Goal: Task Accomplishment & Management: Manage account settings

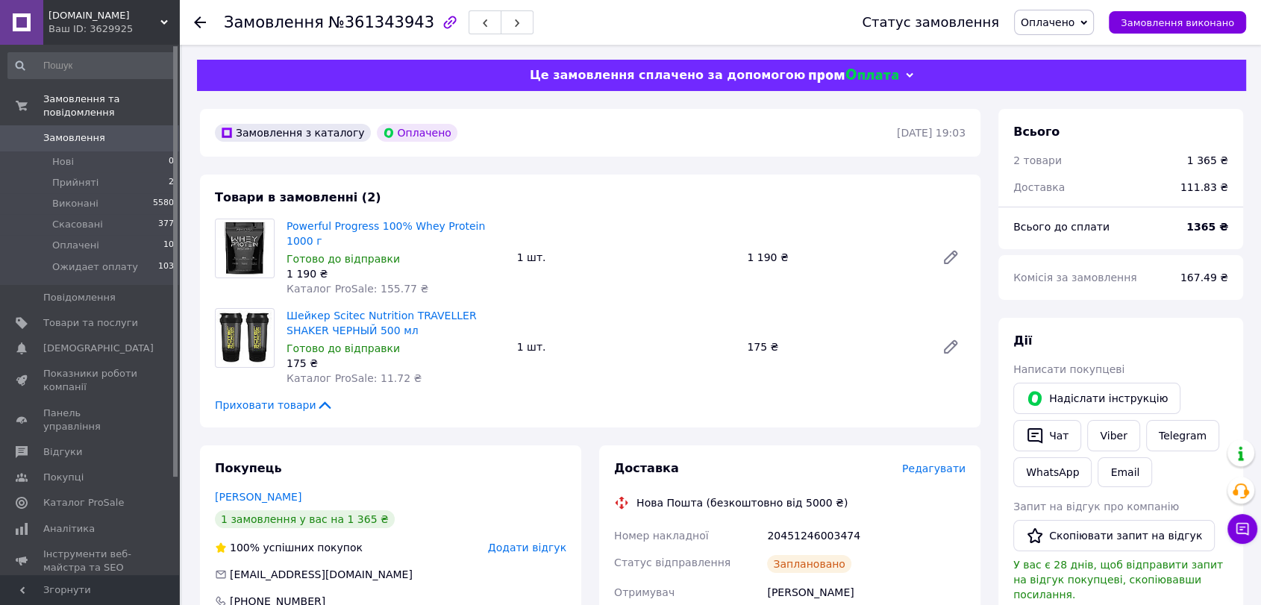
scroll to position [110, 0]
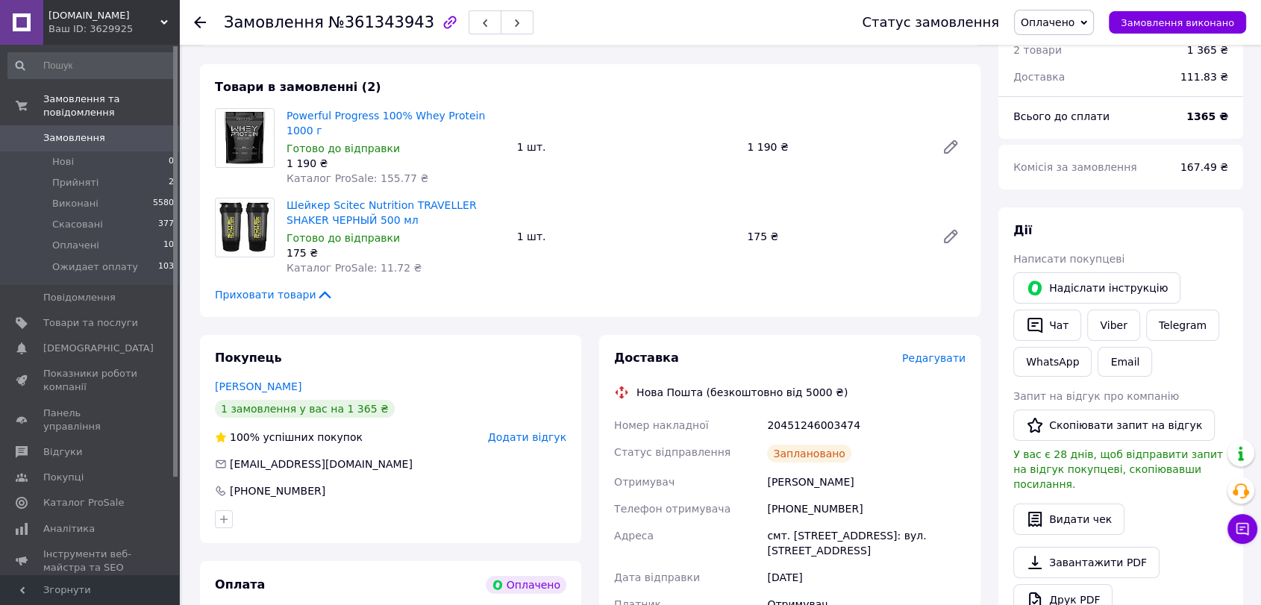
click at [808, 498] on div "[PHONE_NUMBER]" at bounding box center [866, 508] width 204 height 27
copy div "[PHONE_NUMBER]"
click at [790, 469] on div "Ткаченко Никита" at bounding box center [866, 482] width 204 height 27
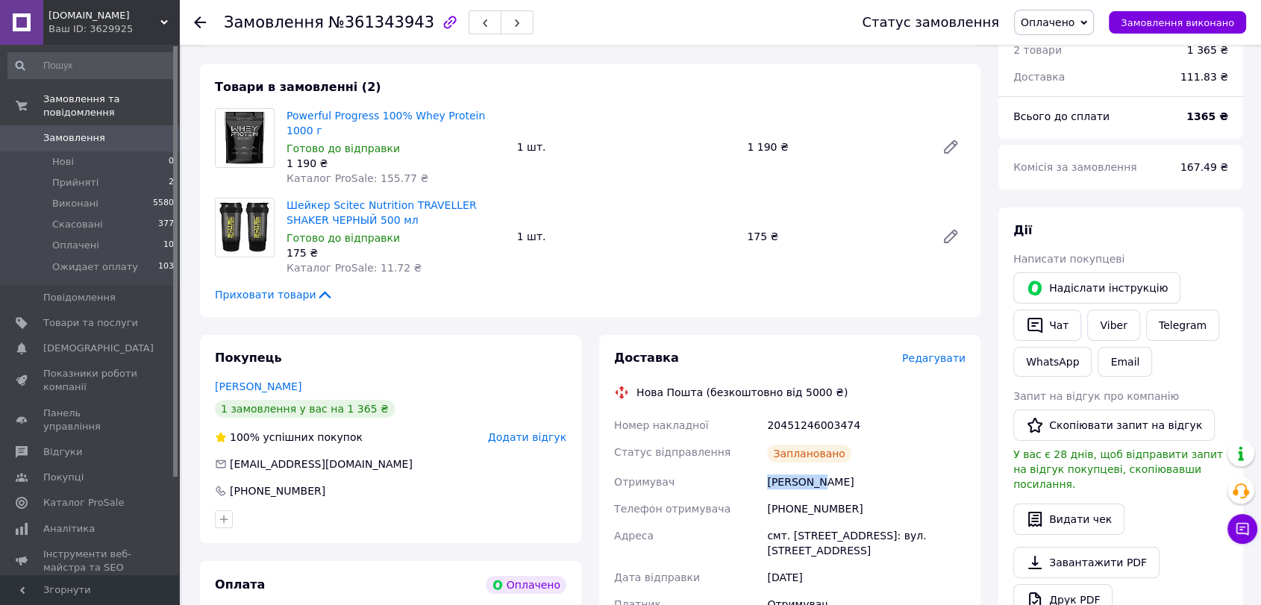
click at [790, 469] on div "Ткаченко Никита" at bounding box center [866, 482] width 204 height 27
copy div "Ткаченко Никита"
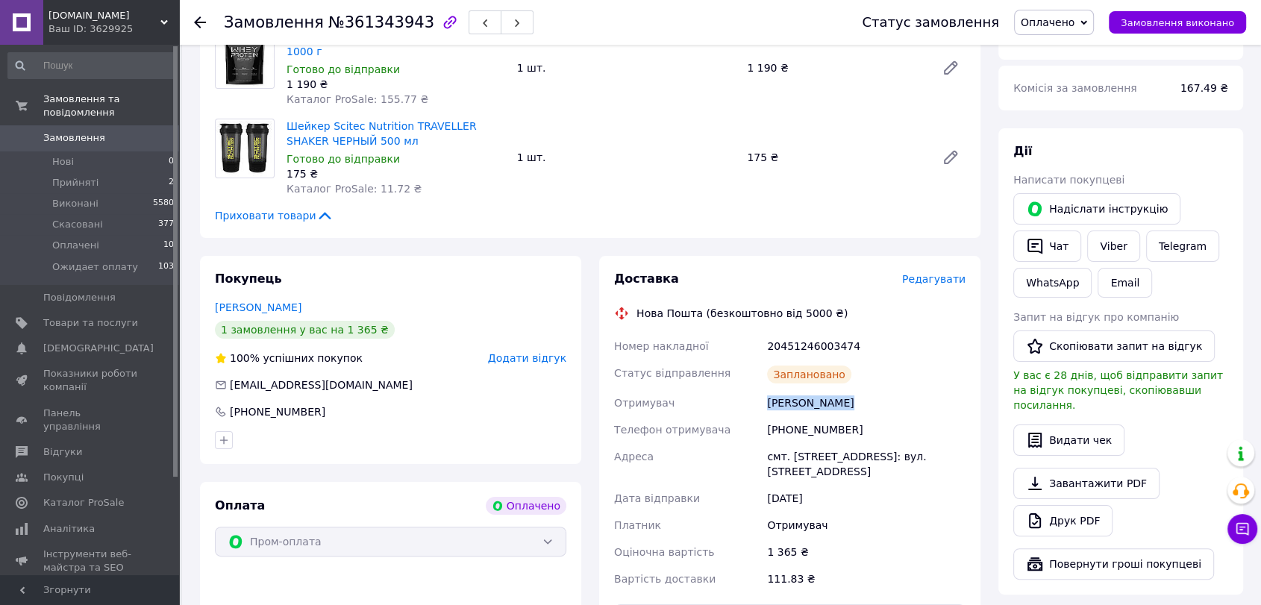
scroll to position [221, 0]
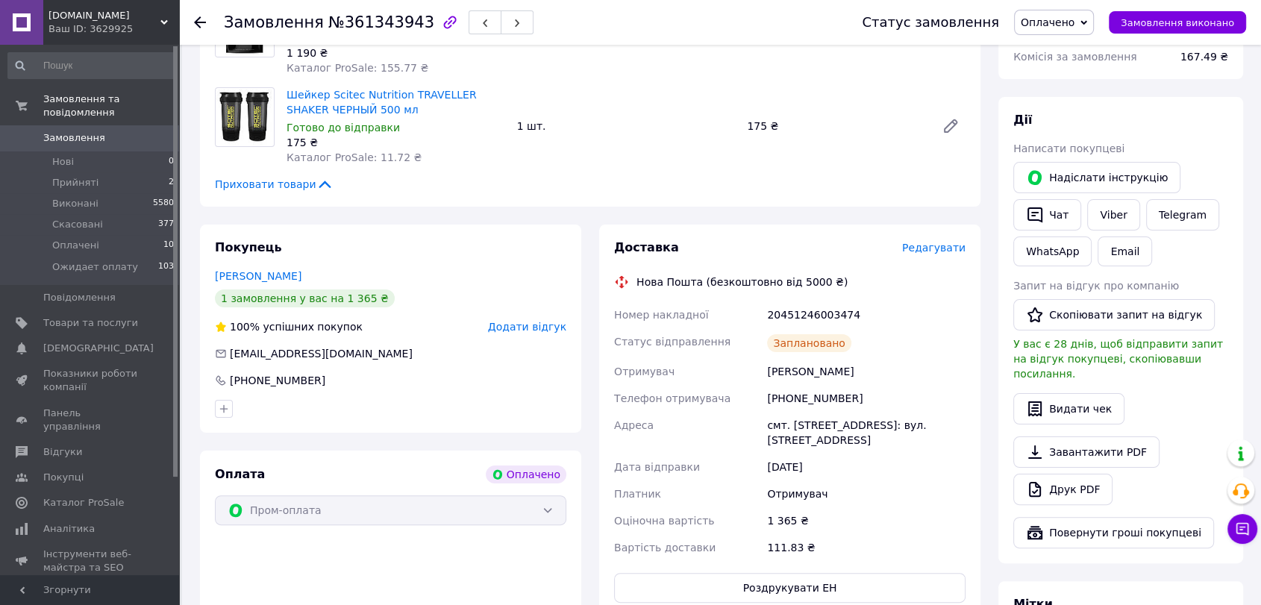
click at [797, 412] on div "смт. [STREET_ADDRESS]: вул. [STREET_ADDRESS]" at bounding box center [866, 433] width 204 height 42
copy div "Борова"
click at [97, 131] on span "Замовлення" at bounding box center [90, 137] width 95 height 13
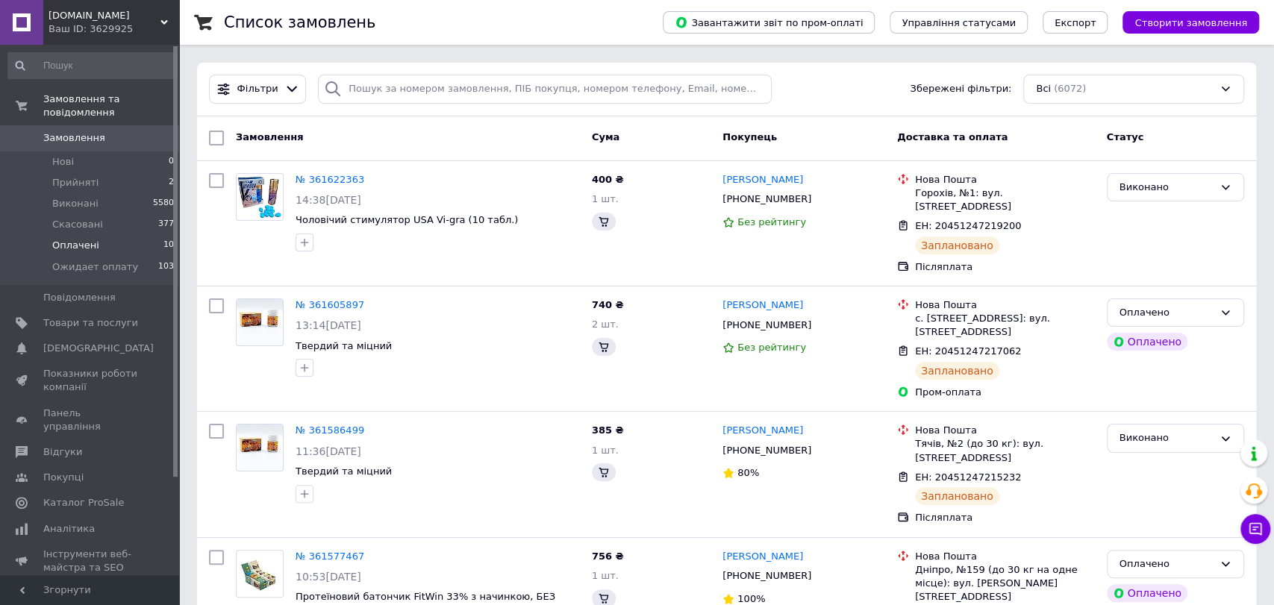
click at [84, 239] on span "Оплачені" at bounding box center [75, 245] width 47 height 13
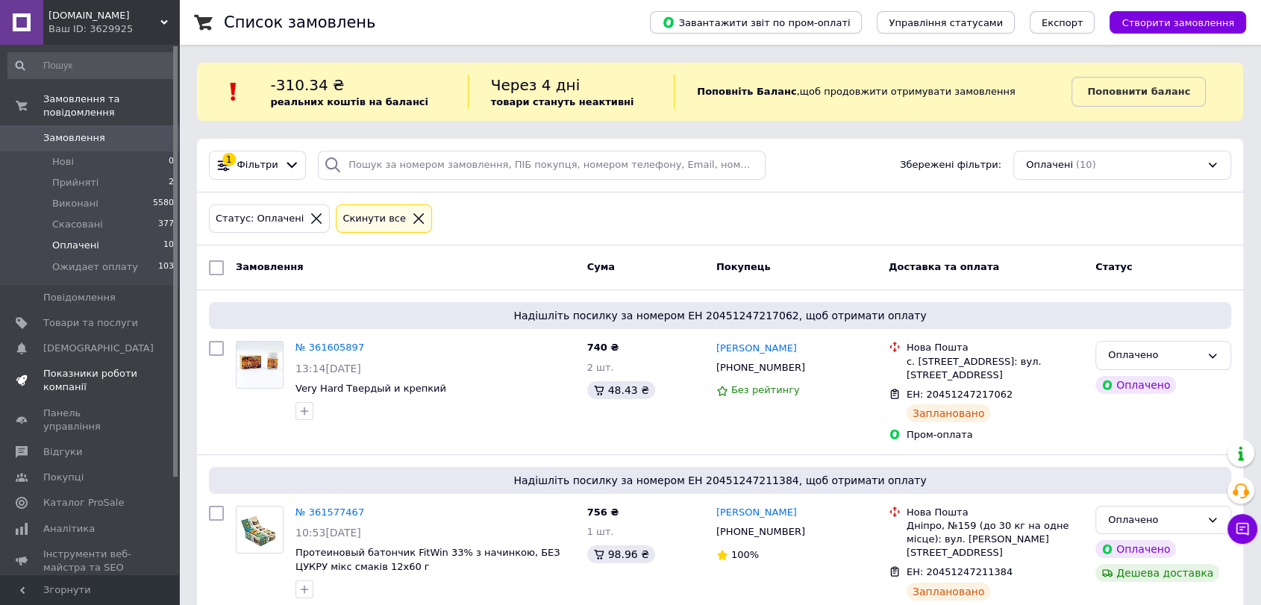
click at [87, 370] on span "Показники роботи компанії" at bounding box center [90, 380] width 95 height 27
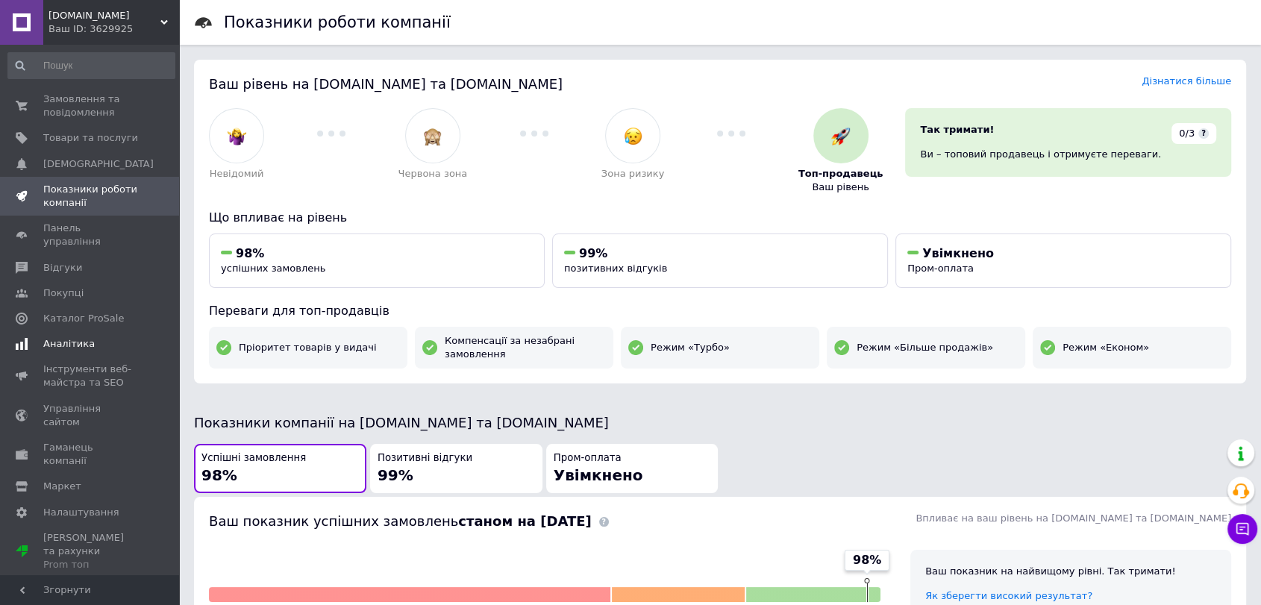
click at [84, 337] on span "Аналітика" at bounding box center [68, 343] width 51 height 13
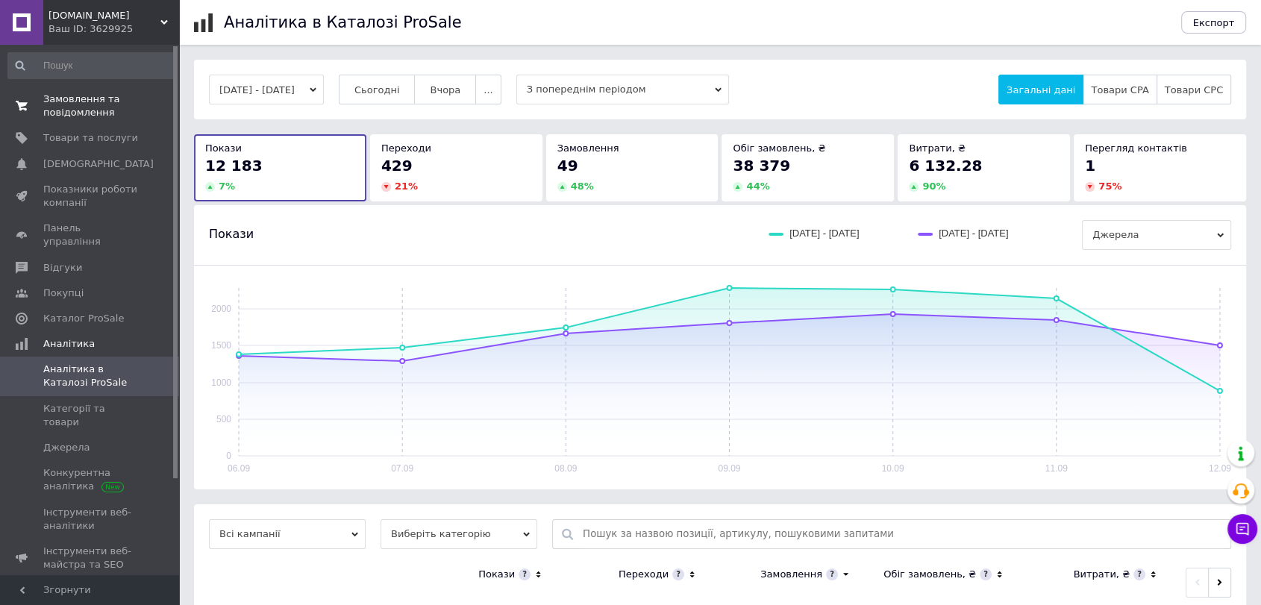
click at [138, 102] on span "0 0" at bounding box center [158, 106] width 41 height 27
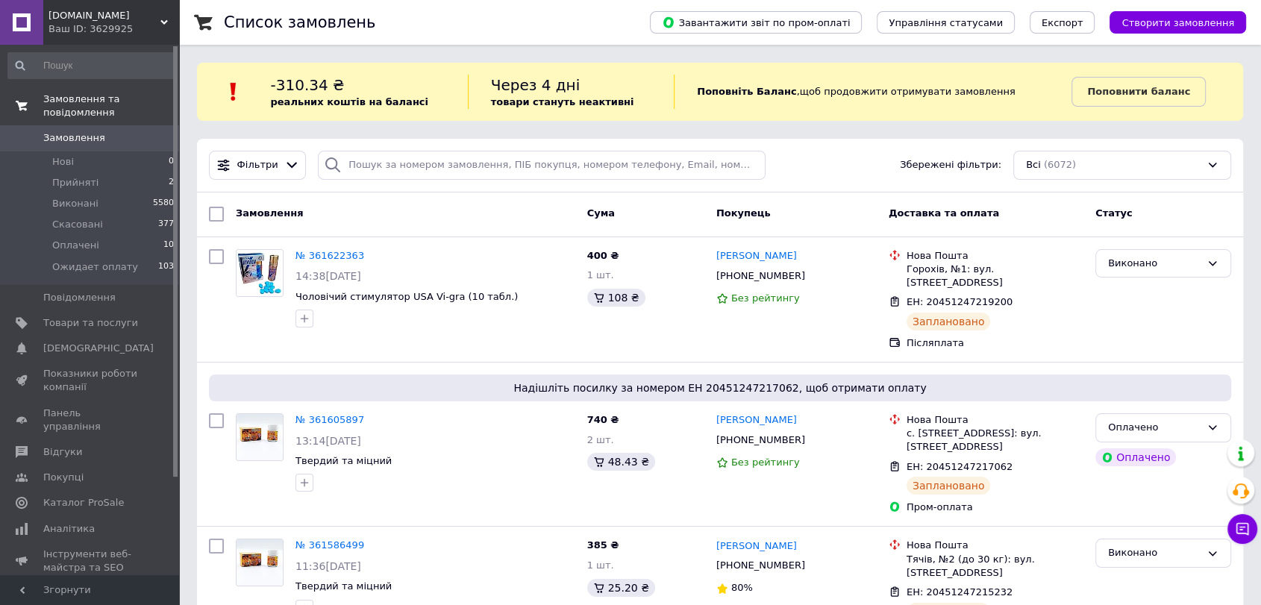
click at [98, 133] on link "Замовлення 0" at bounding box center [91, 137] width 183 height 25
click at [72, 342] on span "[DEMOGRAPHIC_DATA]" at bounding box center [98, 348] width 110 height 13
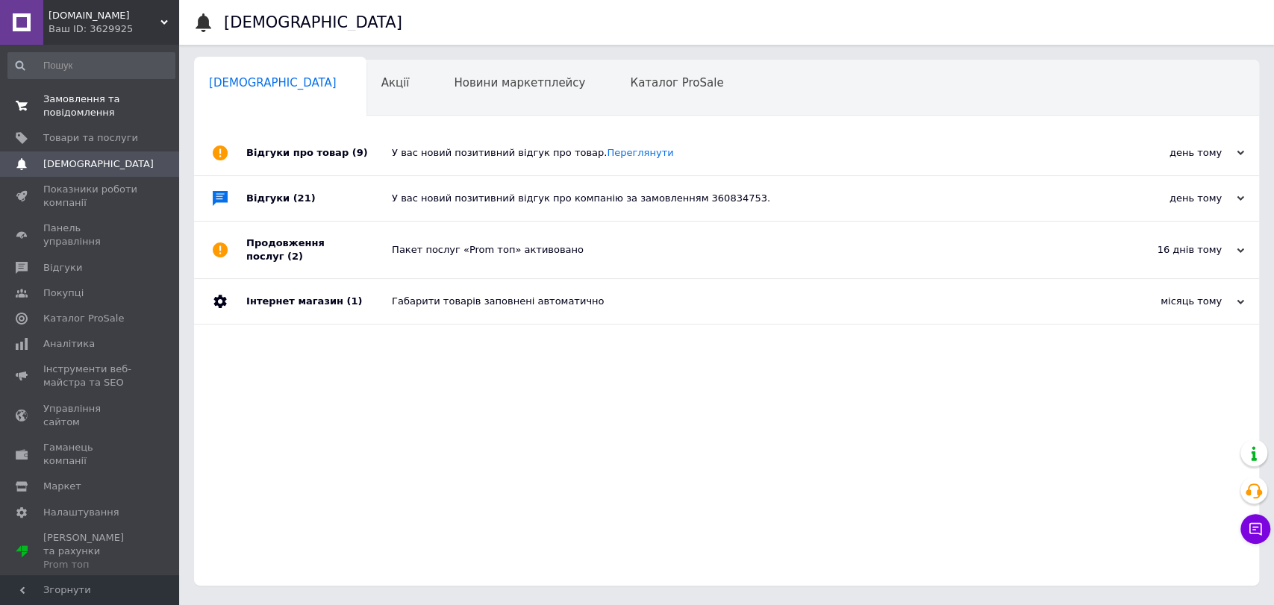
click at [72, 337] on span "Аналітика" at bounding box center [68, 343] width 51 height 13
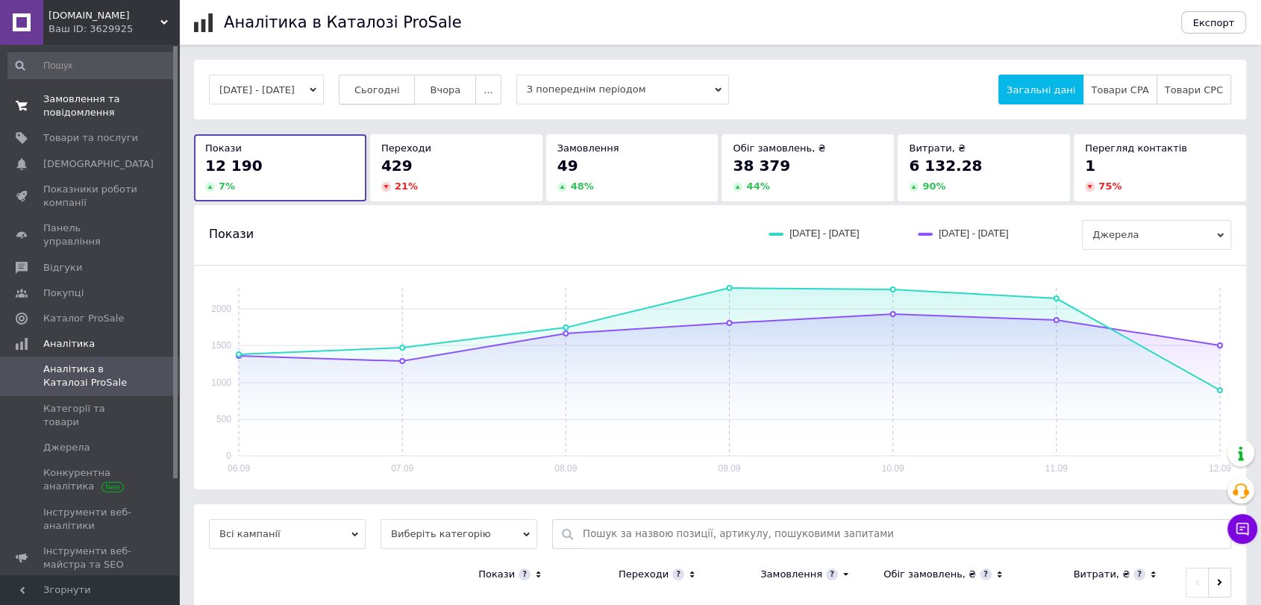
click at [400, 91] on span "Сьогодні" at bounding box center [377, 89] width 46 height 11
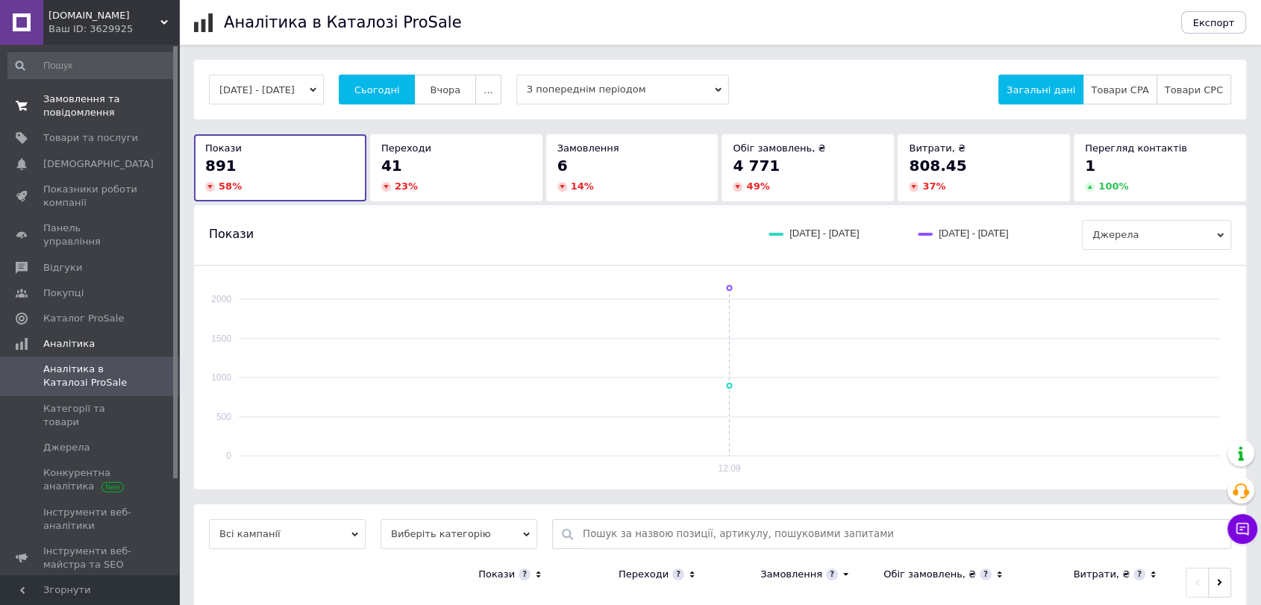
click at [80, 97] on span "Замовлення та повідомлення" at bounding box center [90, 106] width 95 height 27
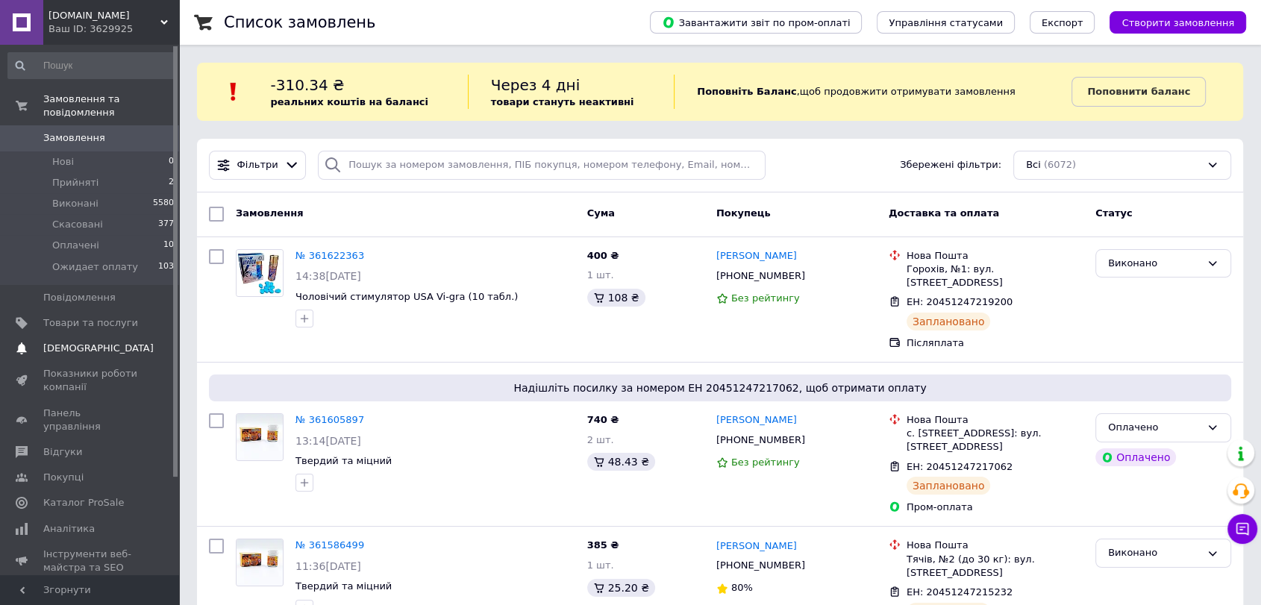
click at [80, 342] on span "[DEMOGRAPHIC_DATA]" at bounding box center [98, 348] width 110 height 13
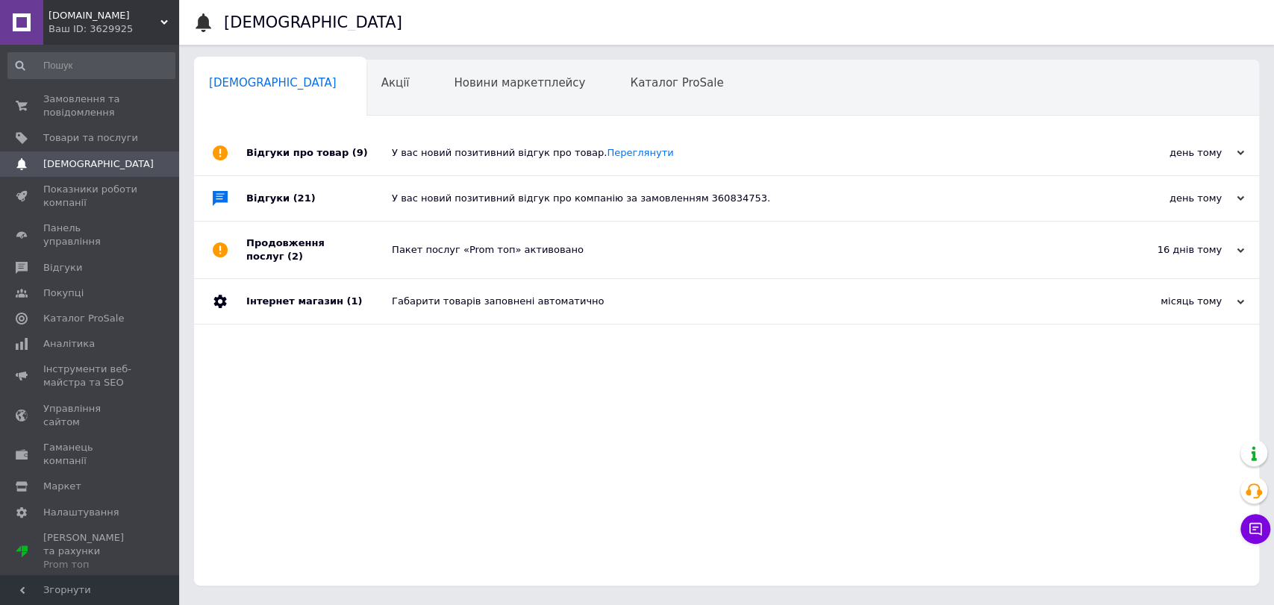
click at [80, 337] on span "Аналітика" at bounding box center [68, 343] width 51 height 13
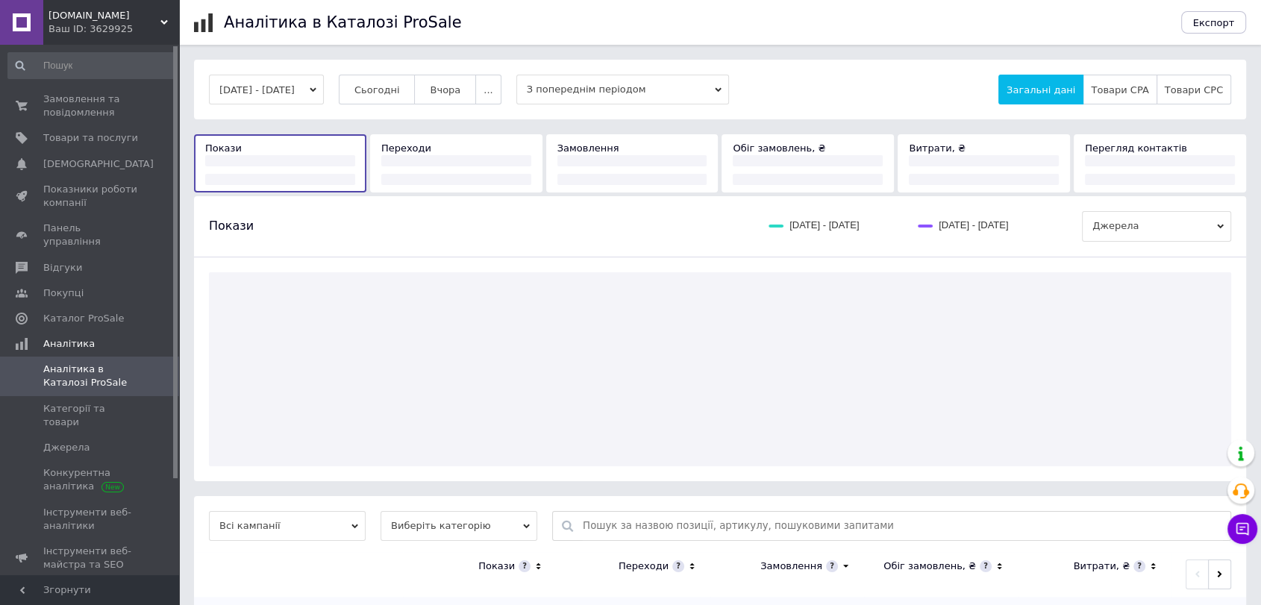
click at [358, 101] on div "06.09.2025 - 12.09.2025 Сьогодні Вчора ... З попереднім періодом Загальні дані …" at bounding box center [720, 90] width 1022 height 30
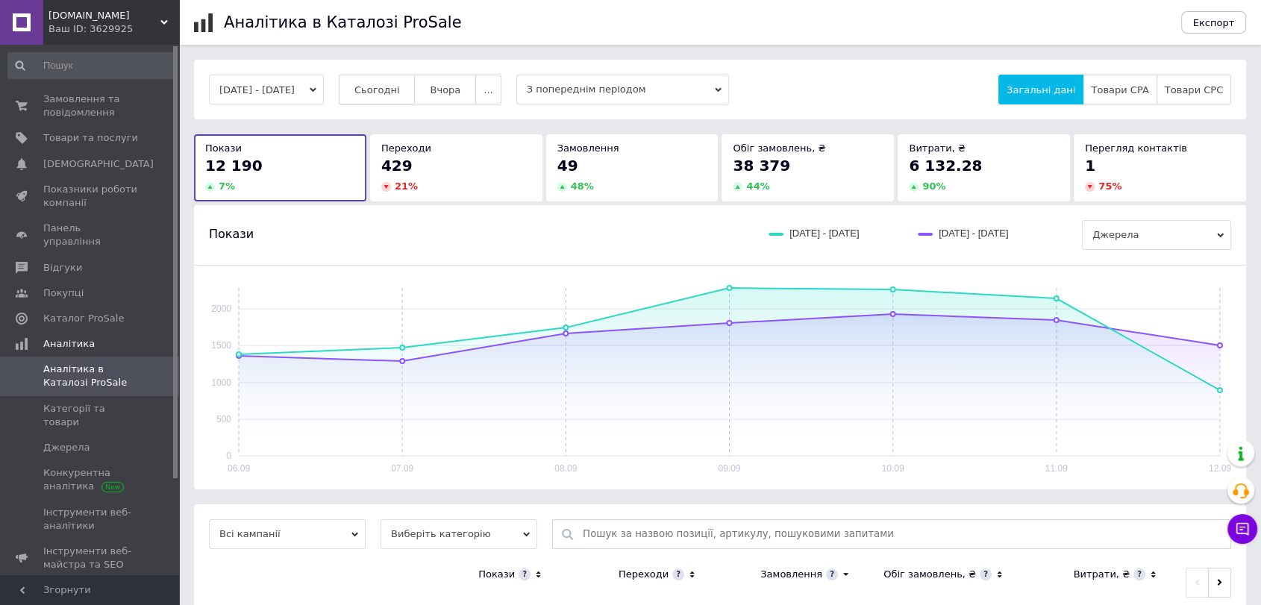
click at [382, 94] on span "Сьогодні" at bounding box center [377, 89] width 46 height 11
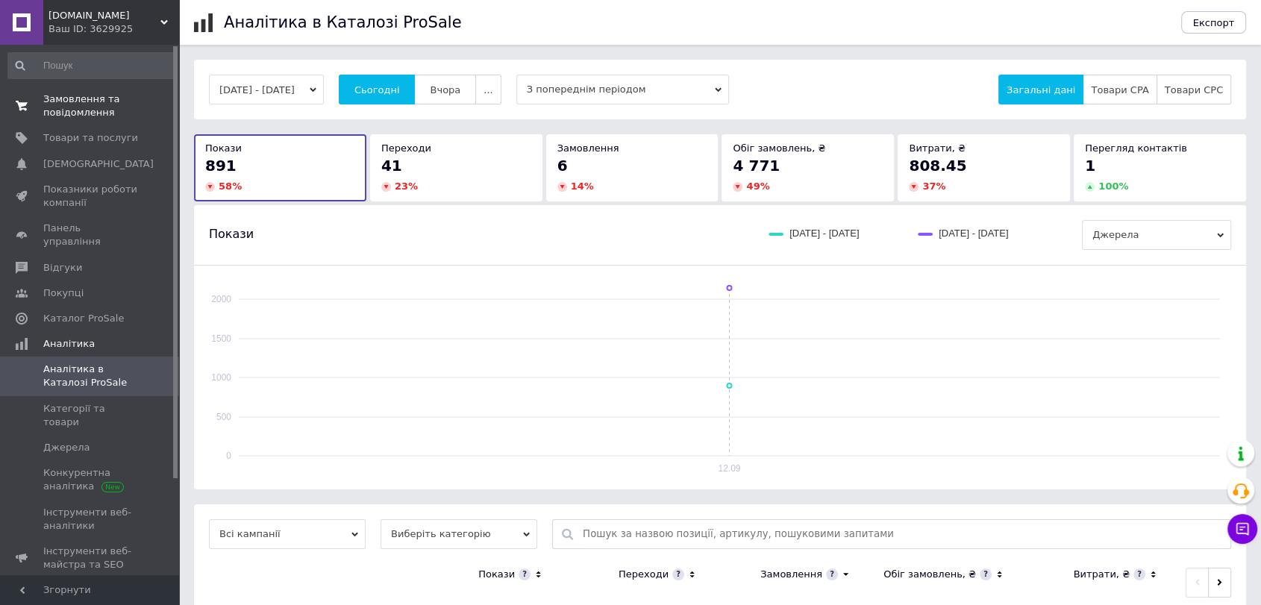
click at [133, 91] on link "Замовлення та повідомлення 0 0" at bounding box center [91, 106] width 183 height 39
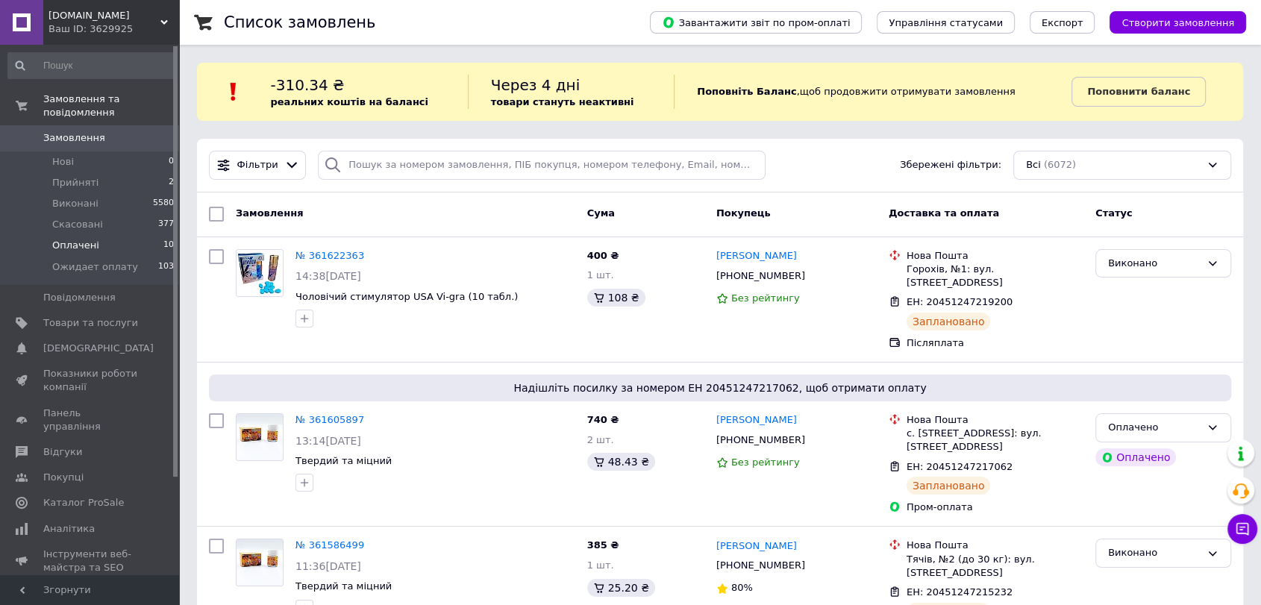
click at [109, 235] on li "Оплачені 10" at bounding box center [91, 245] width 183 height 21
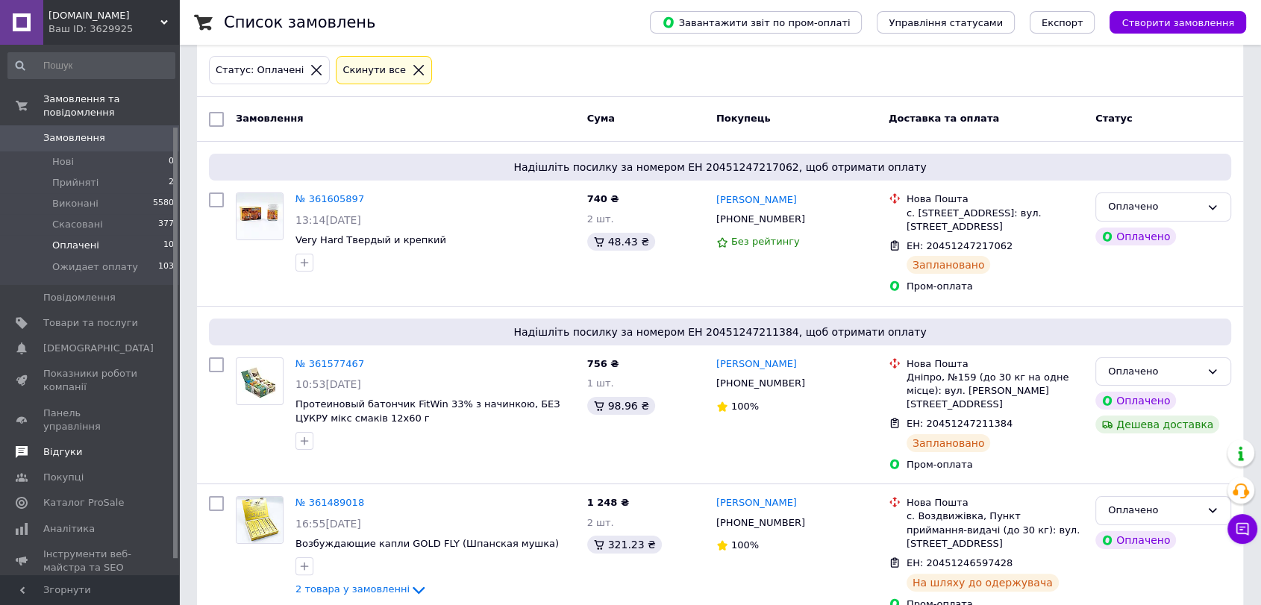
scroll to position [110, 0]
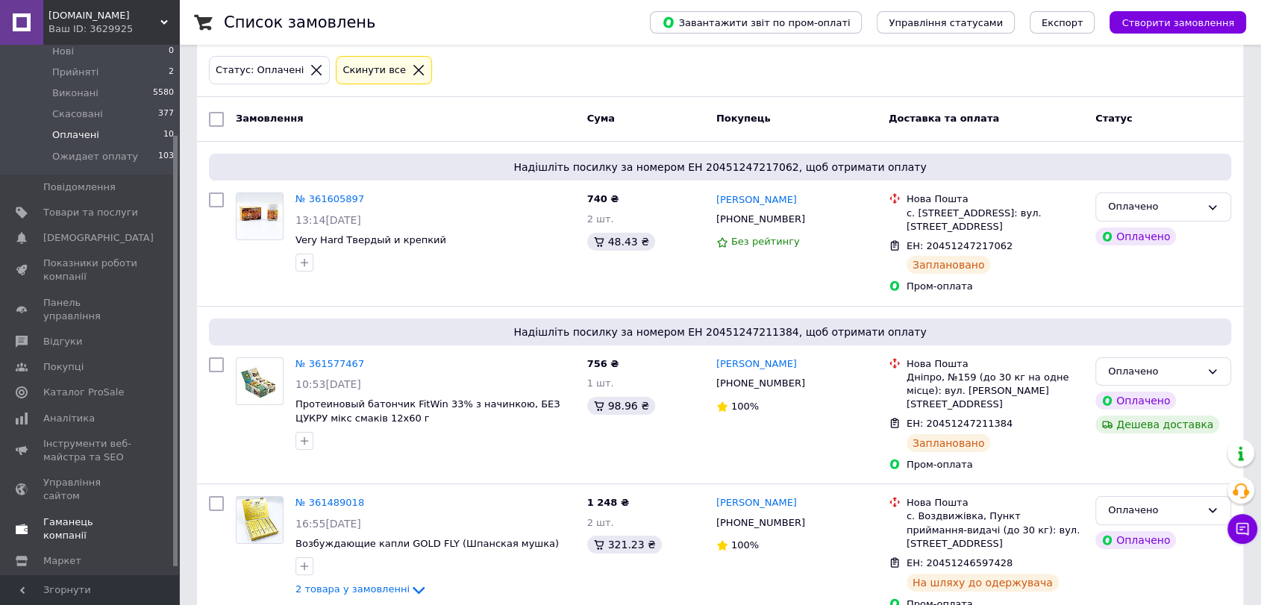
click at [80, 516] on span "Гаманець компанії" at bounding box center [90, 529] width 95 height 27
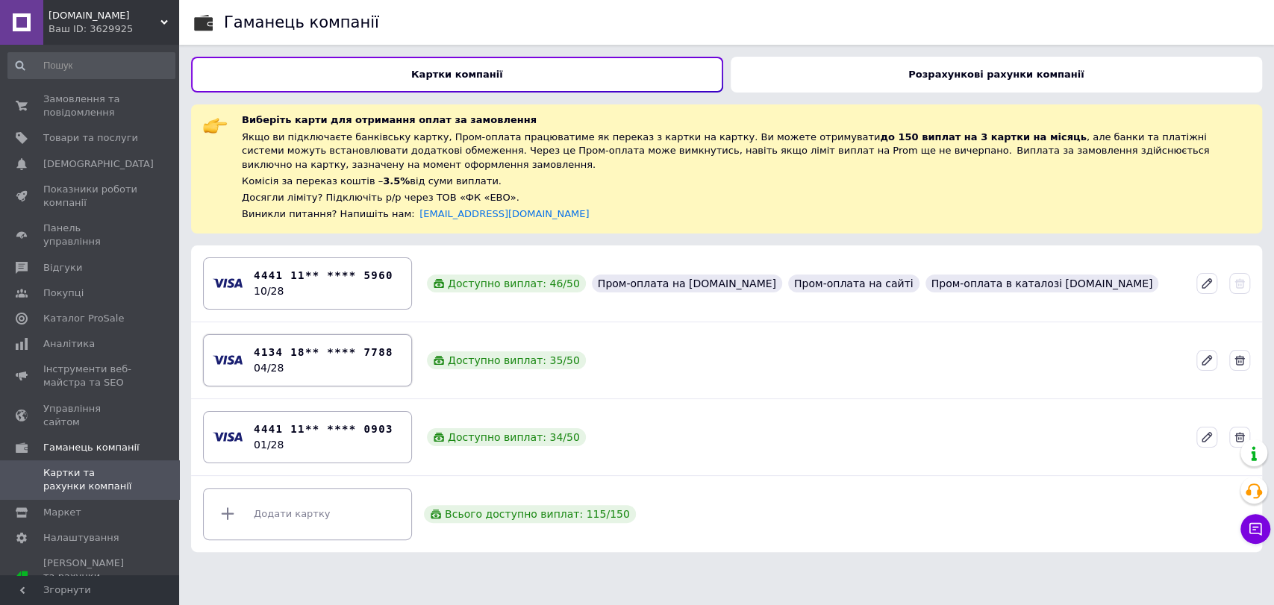
click at [342, 354] on div "4134 18** **** 7788 04/28" at bounding box center [324, 360] width 140 height 31
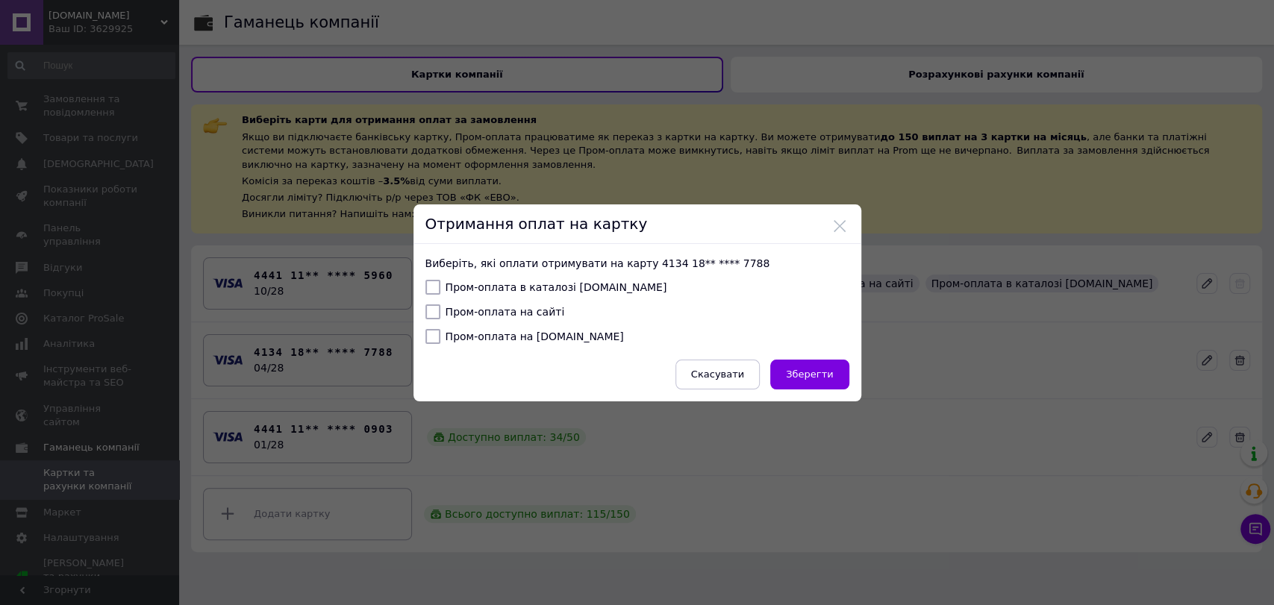
click at [438, 278] on form "Виберіть, які оплати отримувати на карту 4134 18** **** 7788   Пром-оплата в ка…" at bounding box center [637, 323] width 424 height 134
click at [434, 305] on input "Пром-оплата на сайті" at bounding box center [432, 311] width 15 height 15
checkbox input "true"
drag, startPoint x: 432, startPoint y: 283, endPoint x: 425, endPoint y: 331, distance: 49.0
click at [432, 284] on input "Пром-оплата в каталозі Prom.ua" at bounding box center [432, 287] width 15 height 15
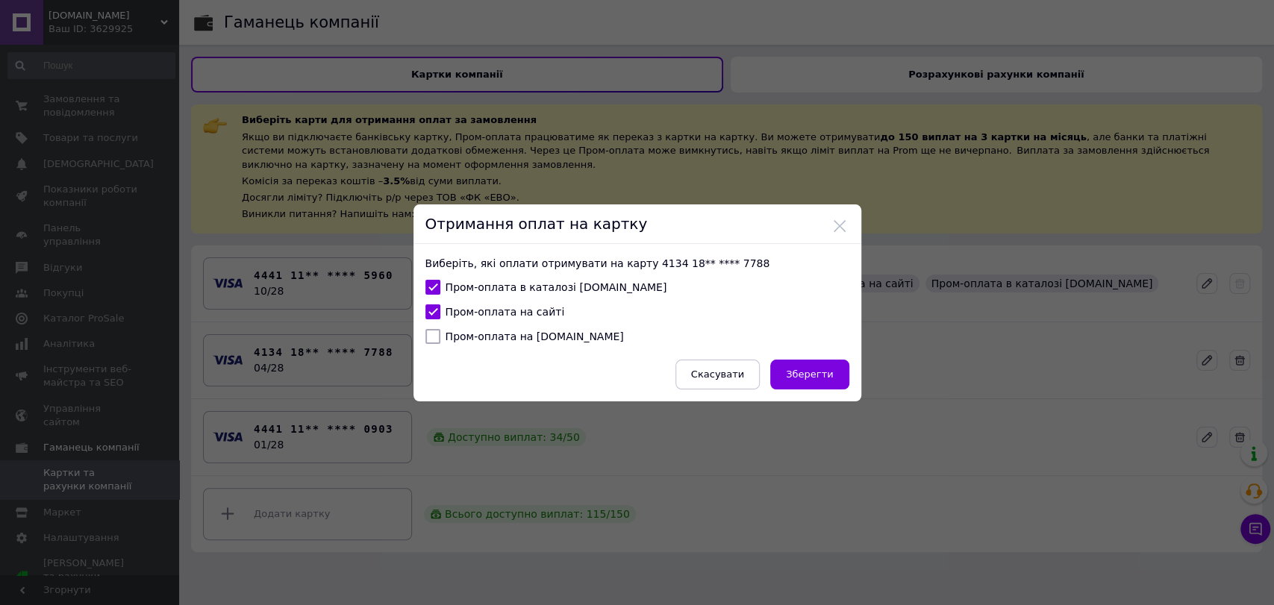
checkbox input "true"
click at [425, 340] on input "Пром-оплата на Bigl.ua" at bounding box center [432, 336] width 15 height 15
checkbox input "true"
click at [806, 378] on span "Зберегти" at bounding box center [809, 374] width 47 height 11
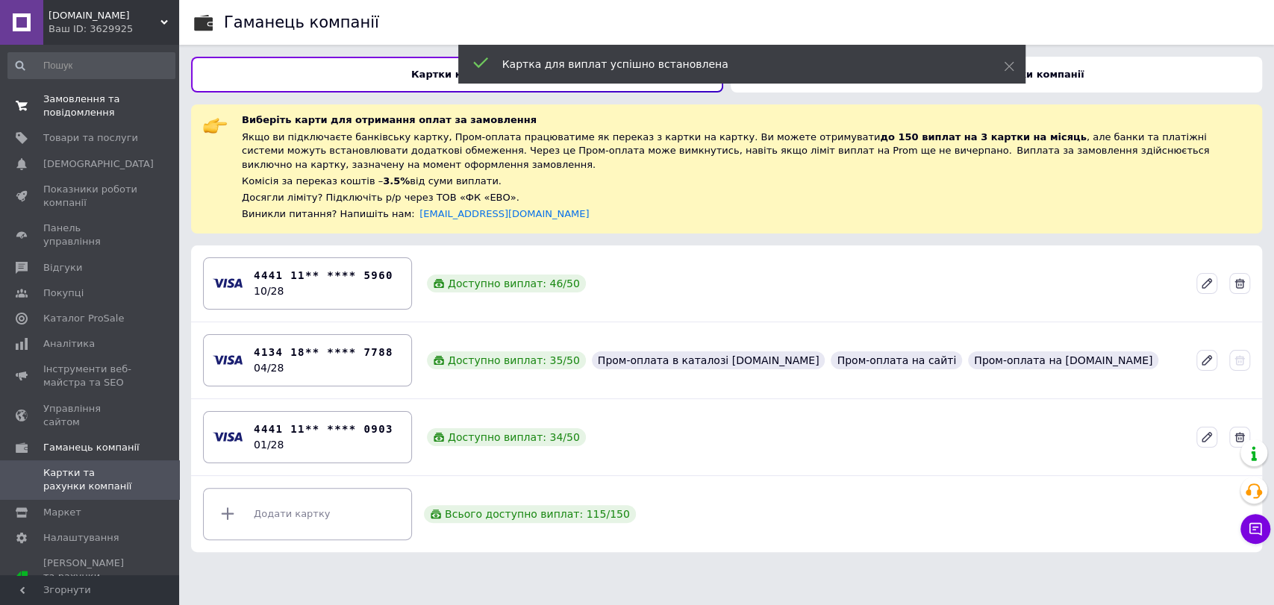
click at [99, 111] on span "Замовлення та повідомлення" at bounding box center [90, 106] width 95 height 27
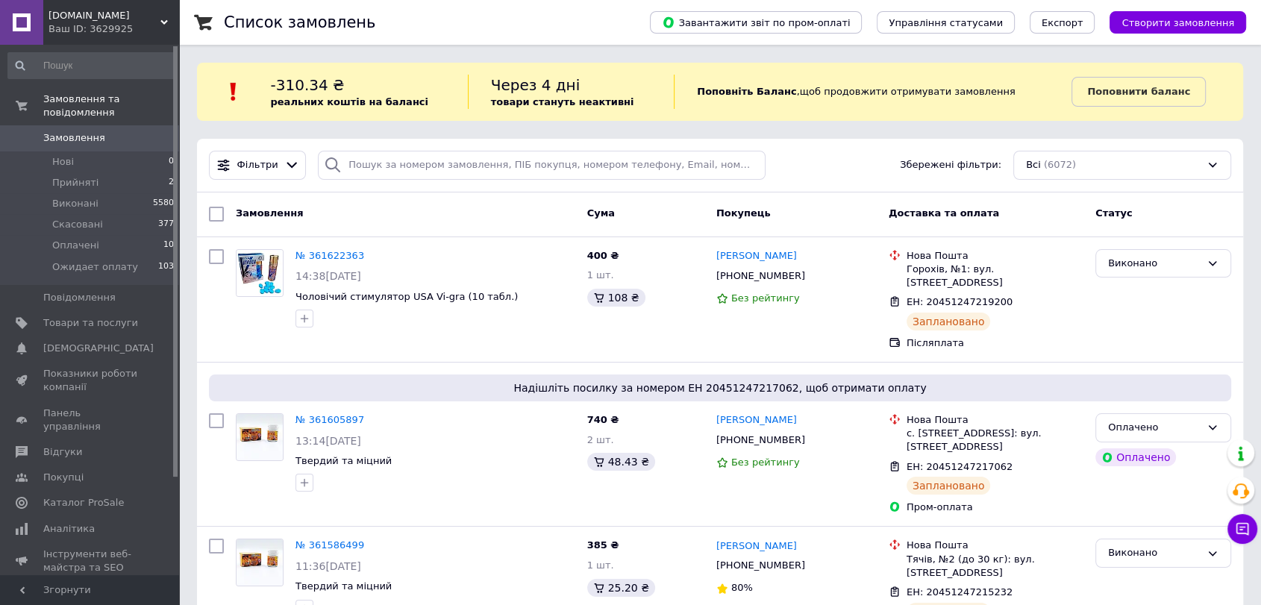
click at [69, 125] on link "Замовлення 0" at bounding box center [91, 137] width 183 height 25
click at [281, 274] on img at bounding box center [260, 273] width 46 height 46
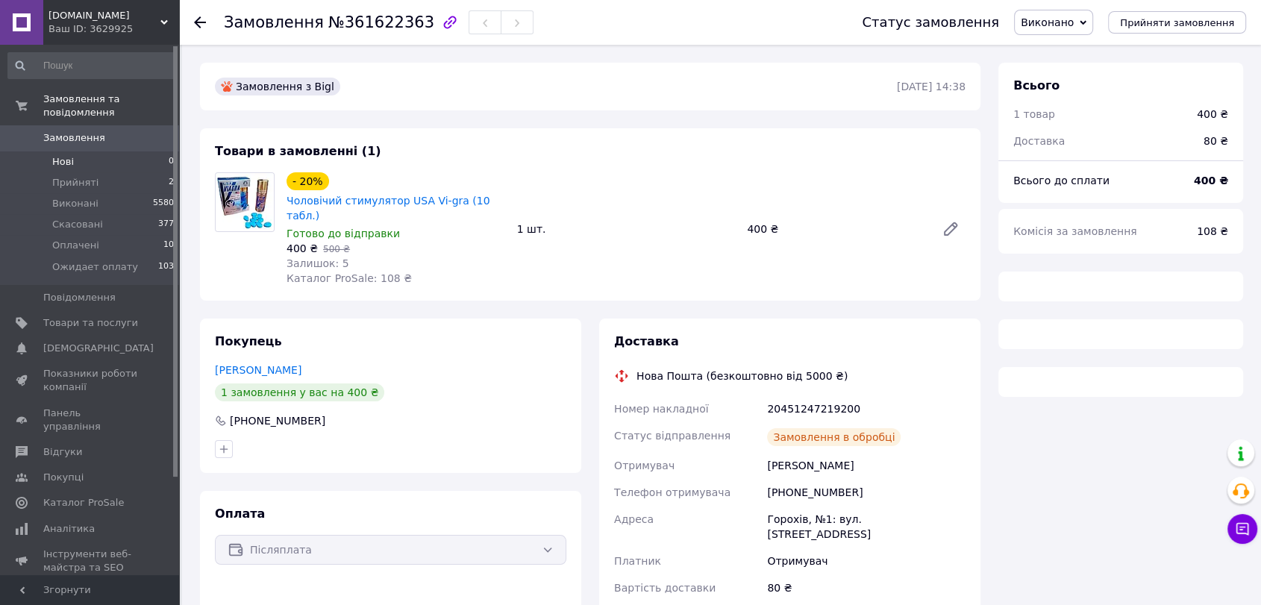
click at [88, 151] on li "Нові 0" at bounding box center [91, 161] width 183 height 21
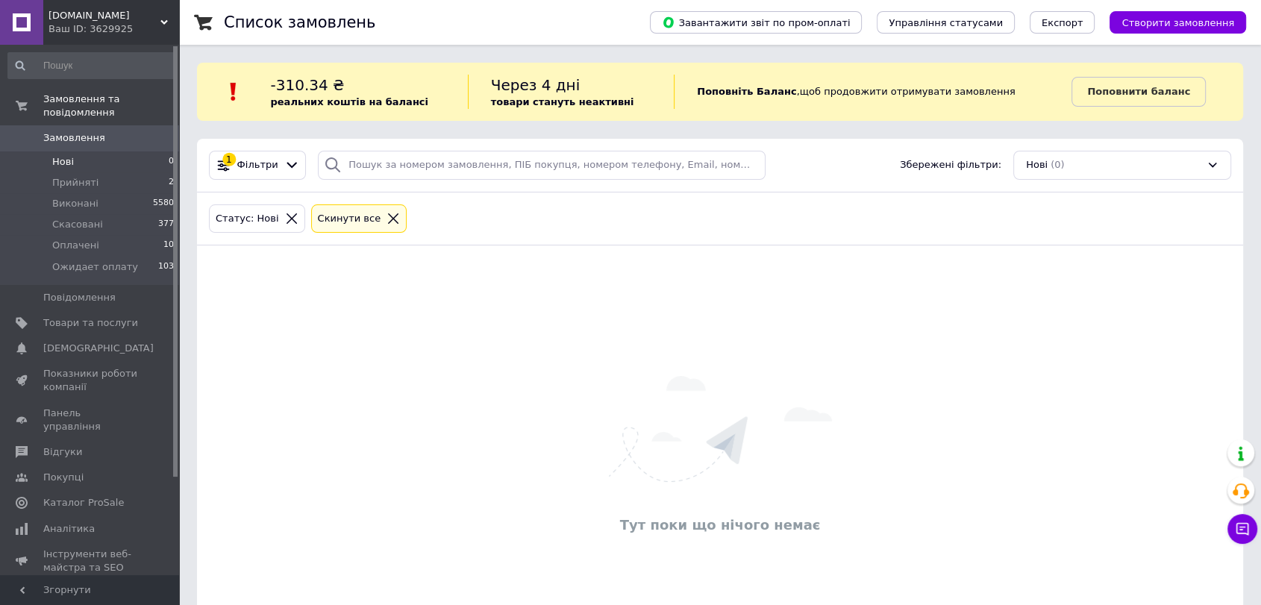
click at [90, 131] on span "Замовлення" at bounding box center [74, 137] width 62 height 13
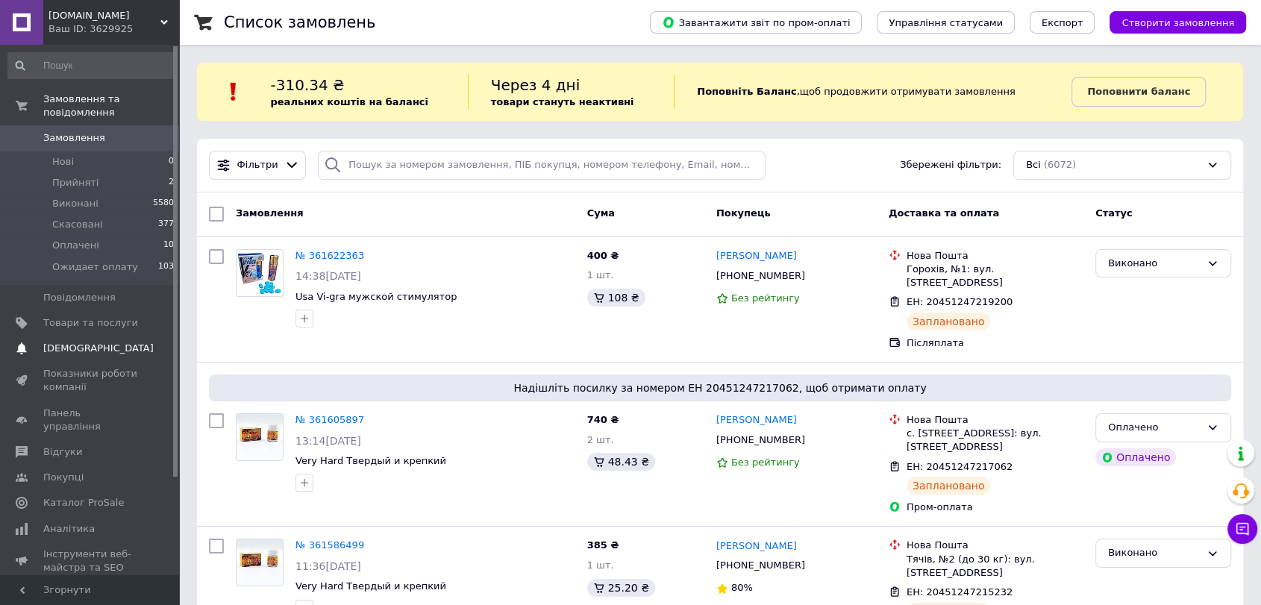
click at [113, 342] on span "[DEMOGRAPHIC_DATA]" at bounding box center [90, 348] width 95 height 13
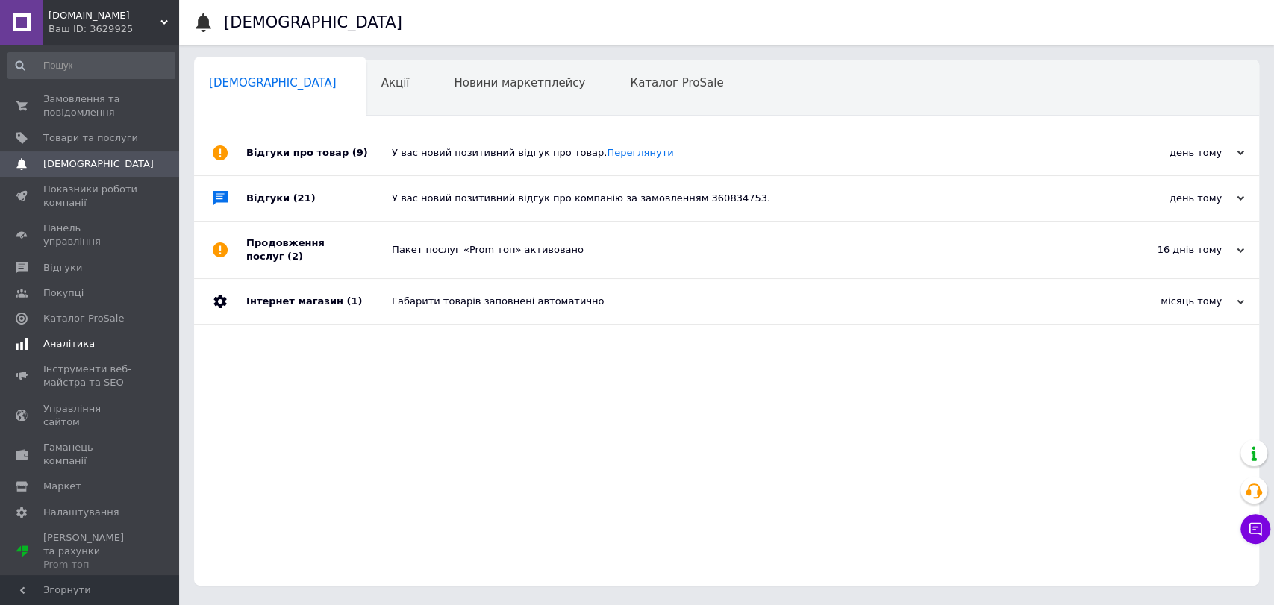
click at [90, 337] on span "Аналітика" at bounding box center [90, 343] width 95 height 13
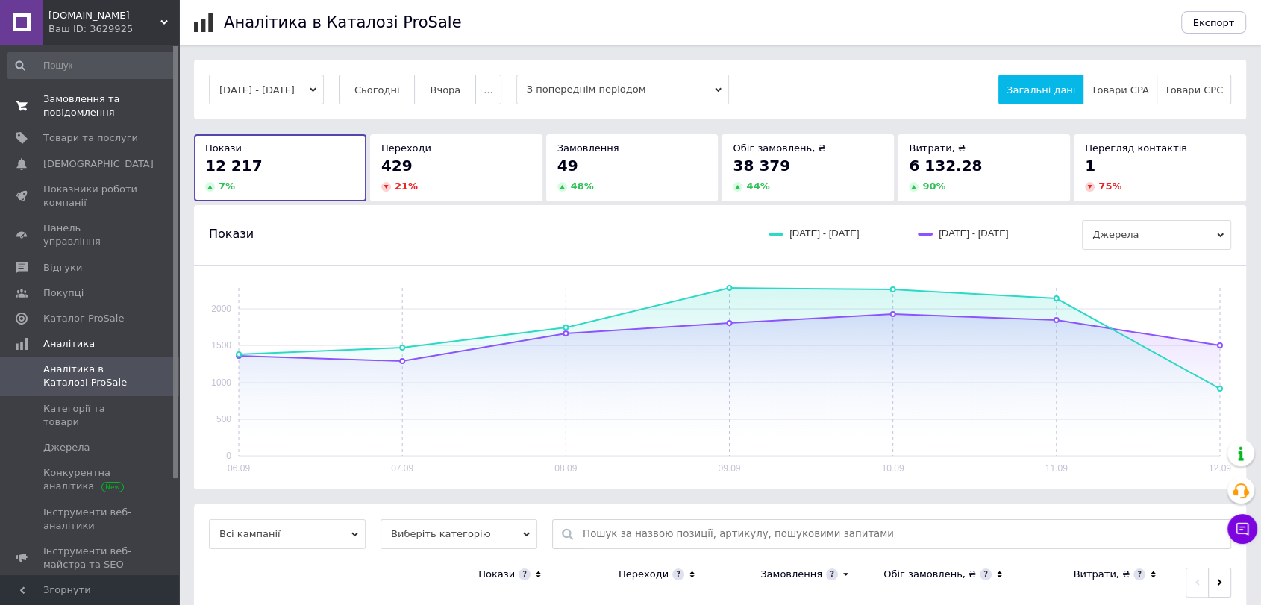
click at [92, 120] on link "Замовлення та повідомлення 0 0" at bounding box center [91, 106] width 183 height 39
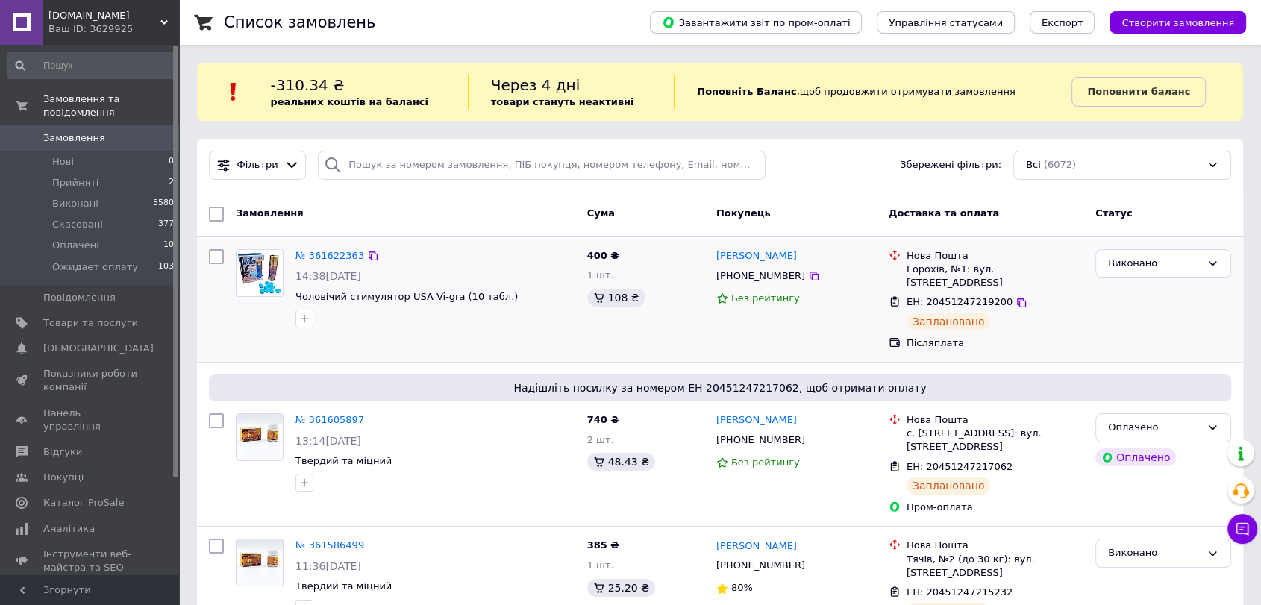
click at [269, 271] on img at bounding box center [260, 273] width 46 height 46
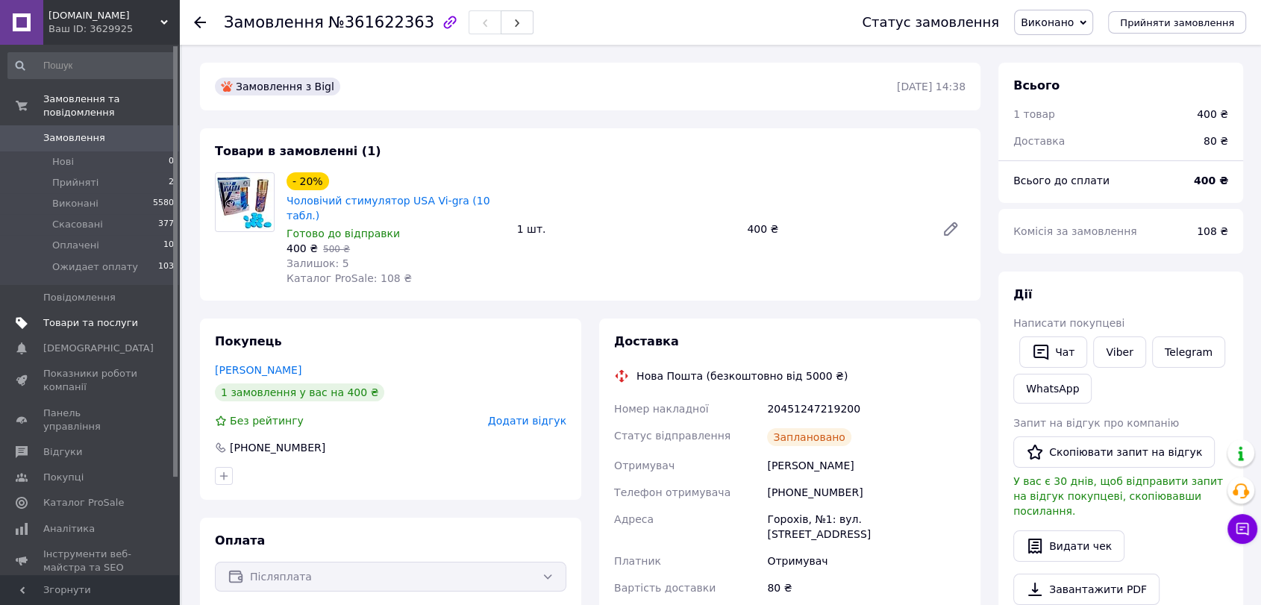
click at [90, 316] on span "Товари та послуги" at bounding box center [90, 322] width 95 height 13
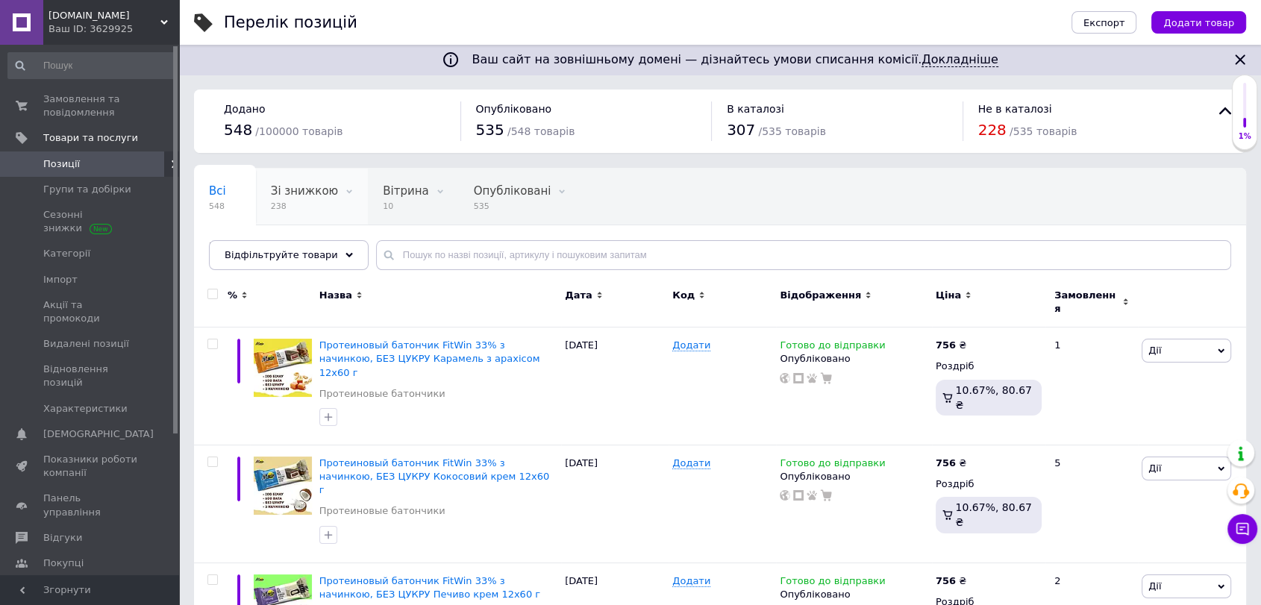
click at [278, 192] on span "Зі знижкою" at bounding box center [304, 190] width 67 height 13
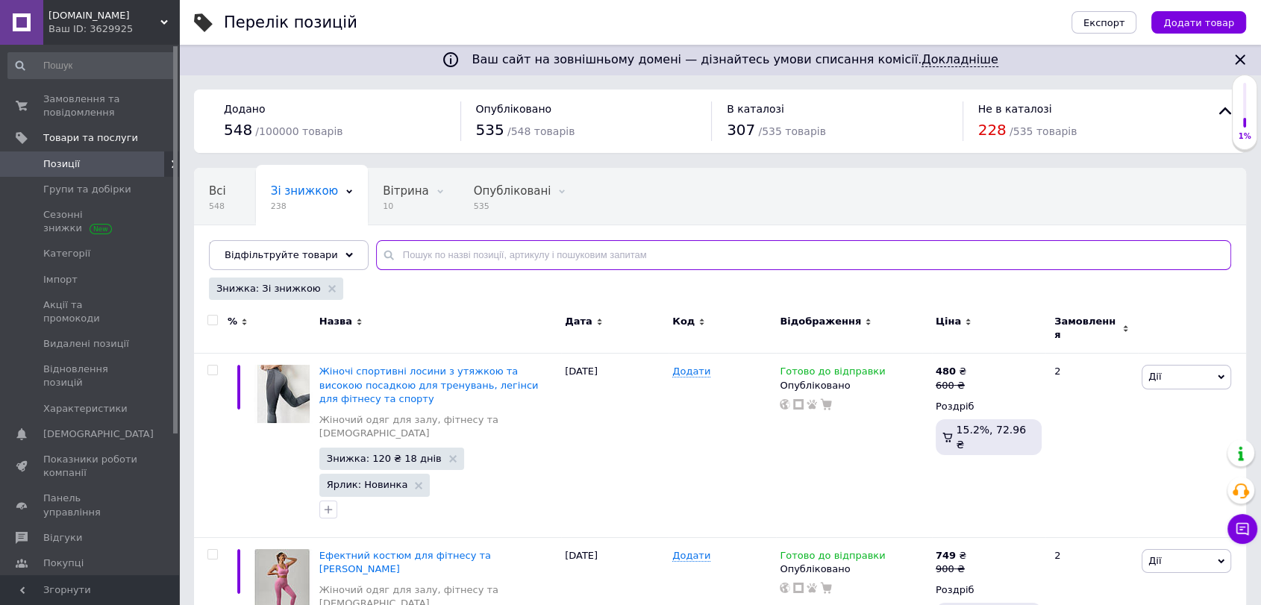
click at [420, 253] on input "text" at bounding box center [803, 255] width 855 height 30
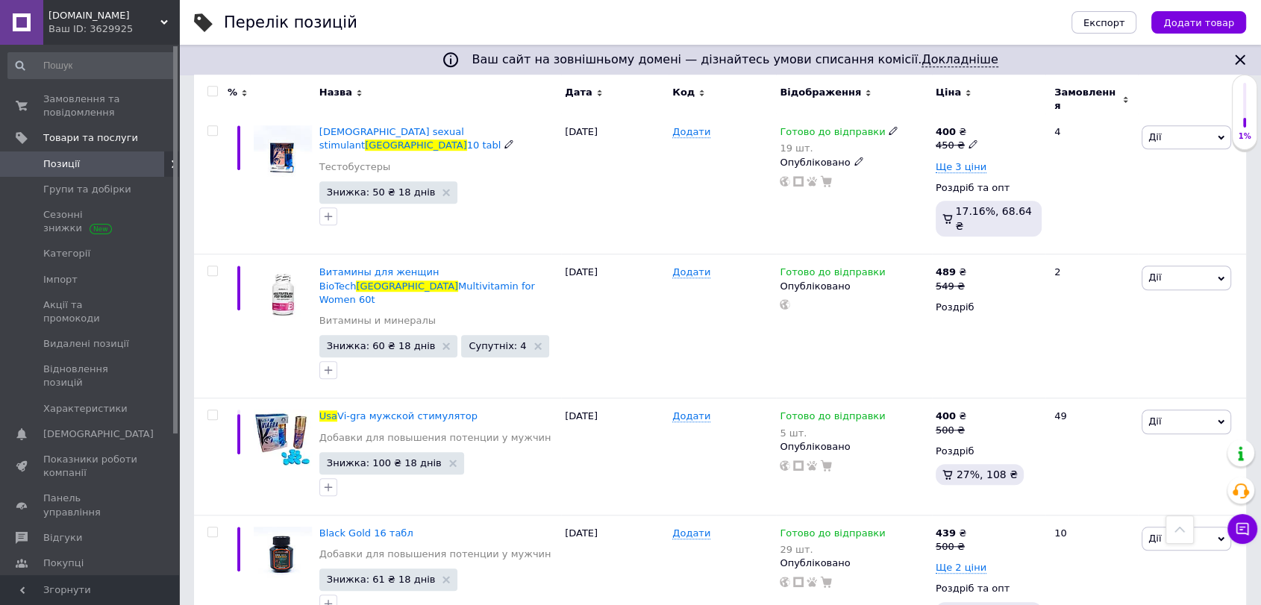
scroll to position [1160, 0]
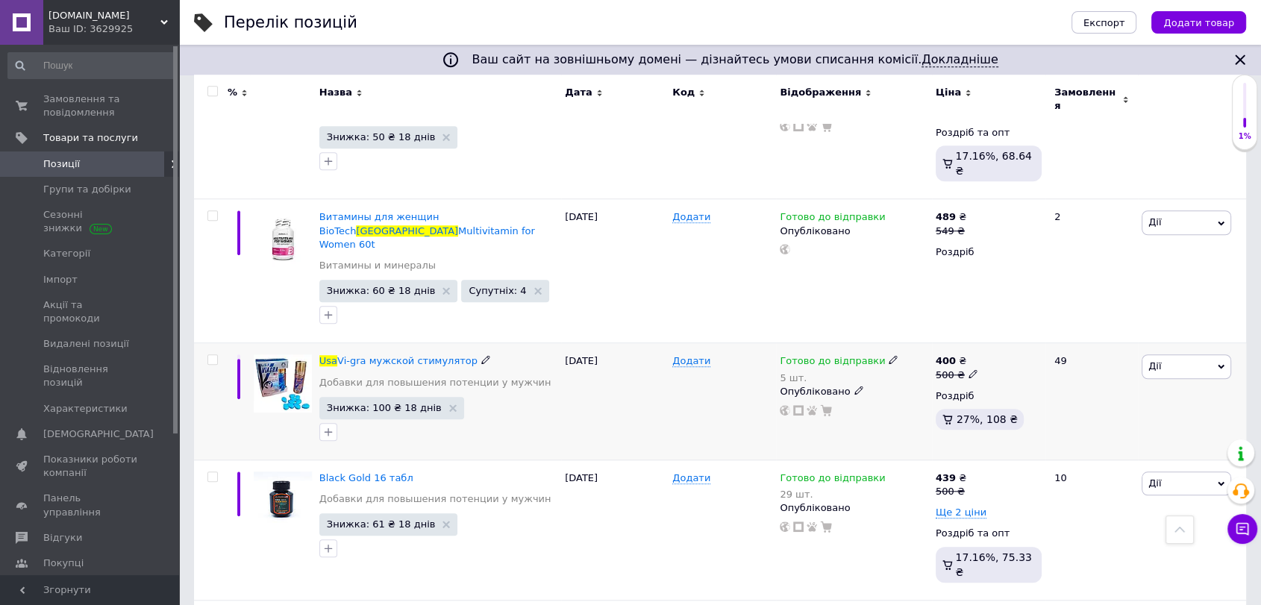
type input "usa"
click at [889, 355] on icon at bounding box center [893, 359] width 9 height 9
click at [933, 336] on span "Готово до відправки" at bounding box center [969, 357] width 143 height 42
click at [930, 407] on input "5" at bounding box center [954, 422] width 113 height 30
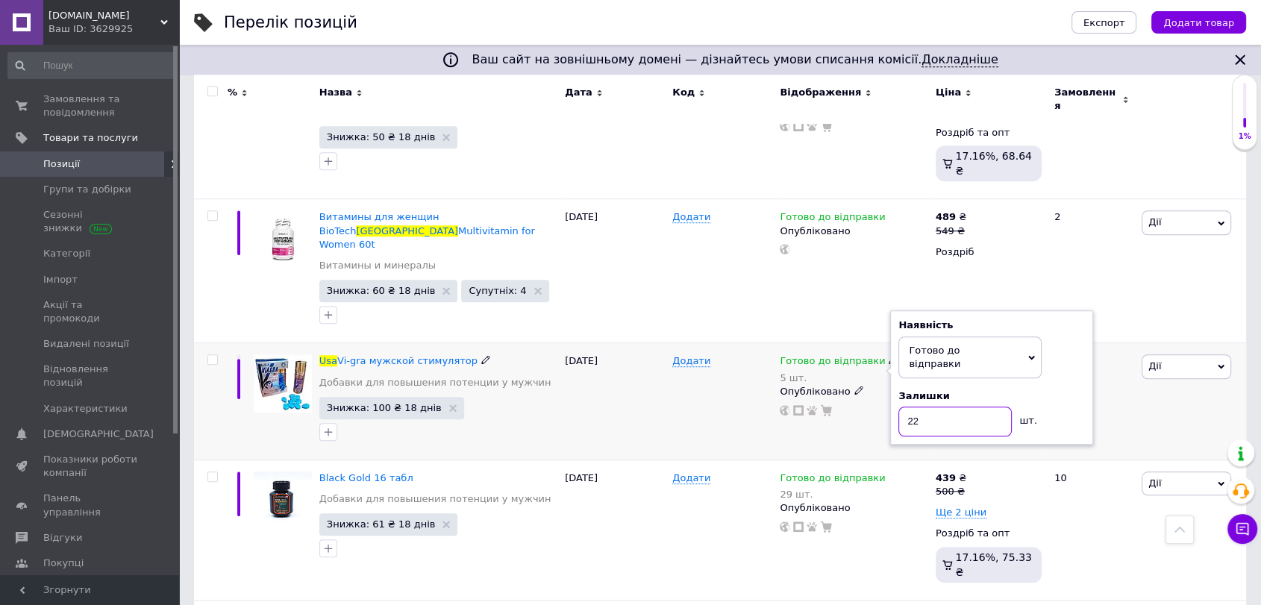
type input "22"
click at [722, 343] on div "Додати" at bounding box center [721, 401] width 107 height 117
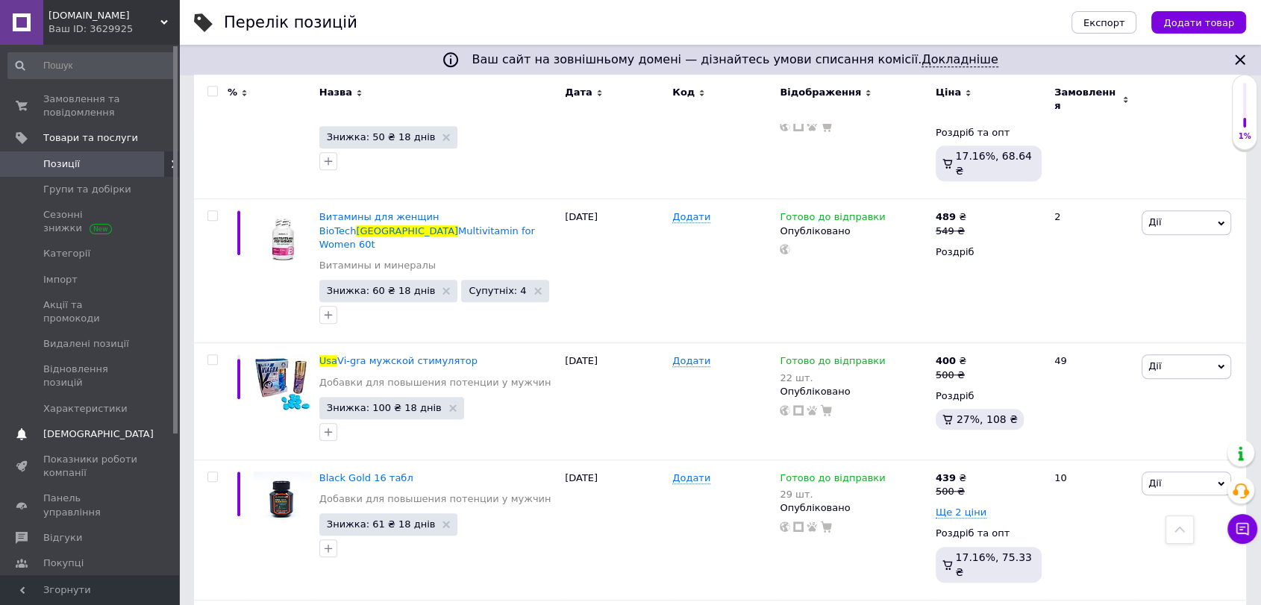
click at [78, 427] on span "[DEMOGRAPHIC_DATA]" at bounding box center [98, 433] width 110 height 13
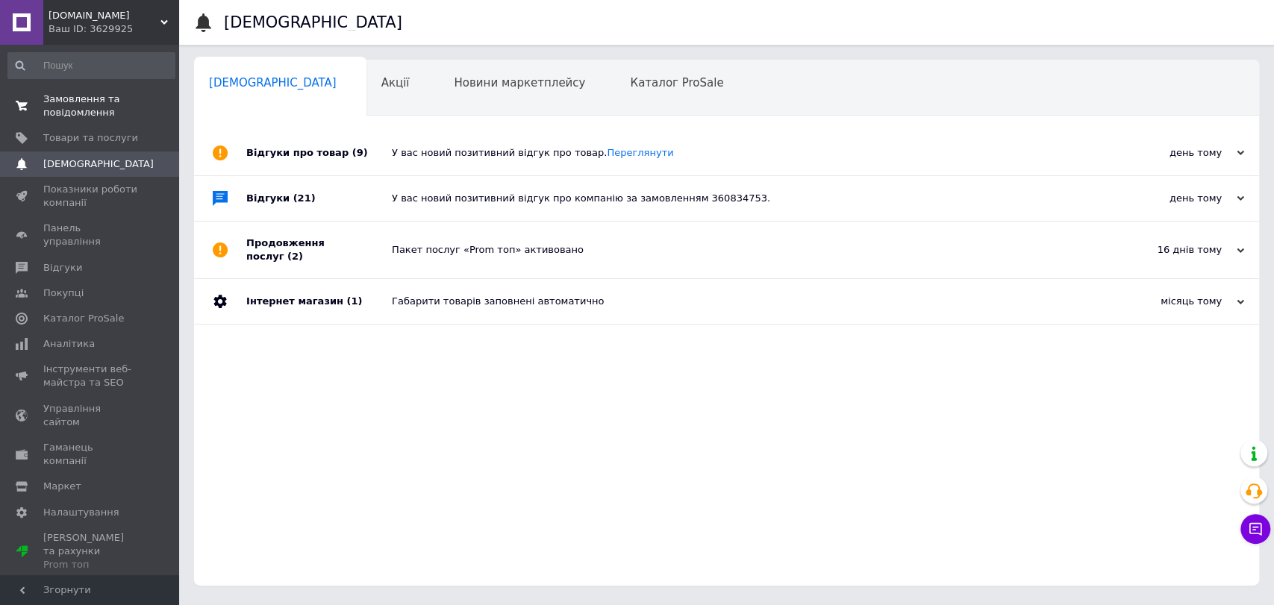
click at [48, 101] on span "Замовлення та повідомлення" at bounding box center [90, 106] width 95 height 27
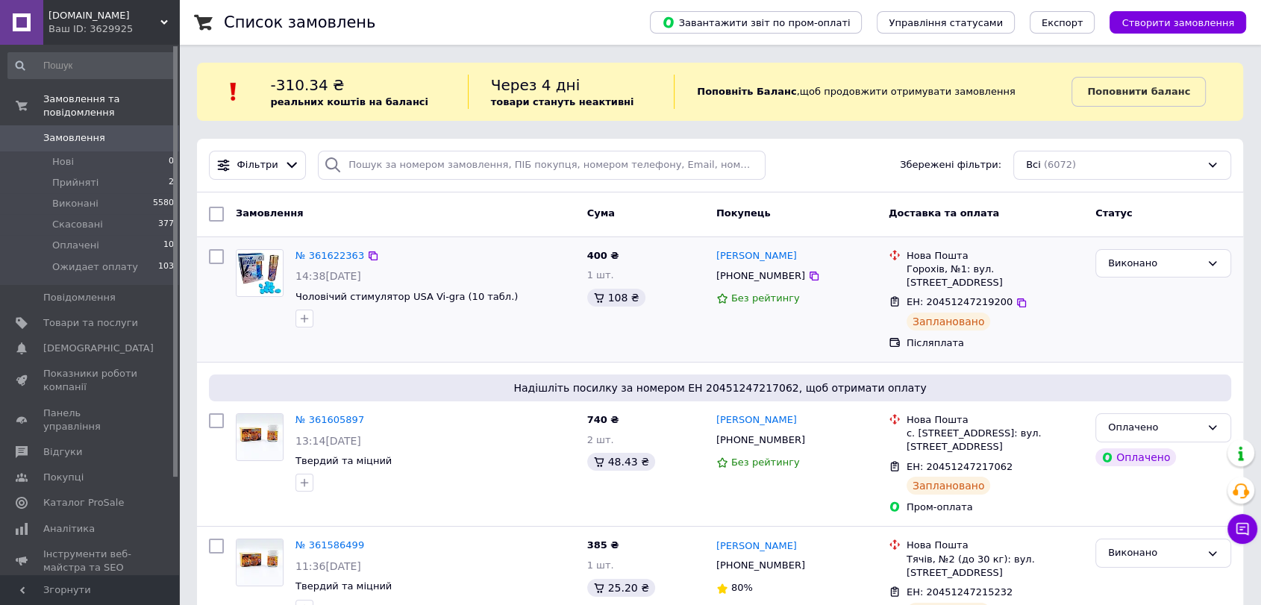
click at [255, 274] on img at bounding box center [260, 273] width 46 height 46
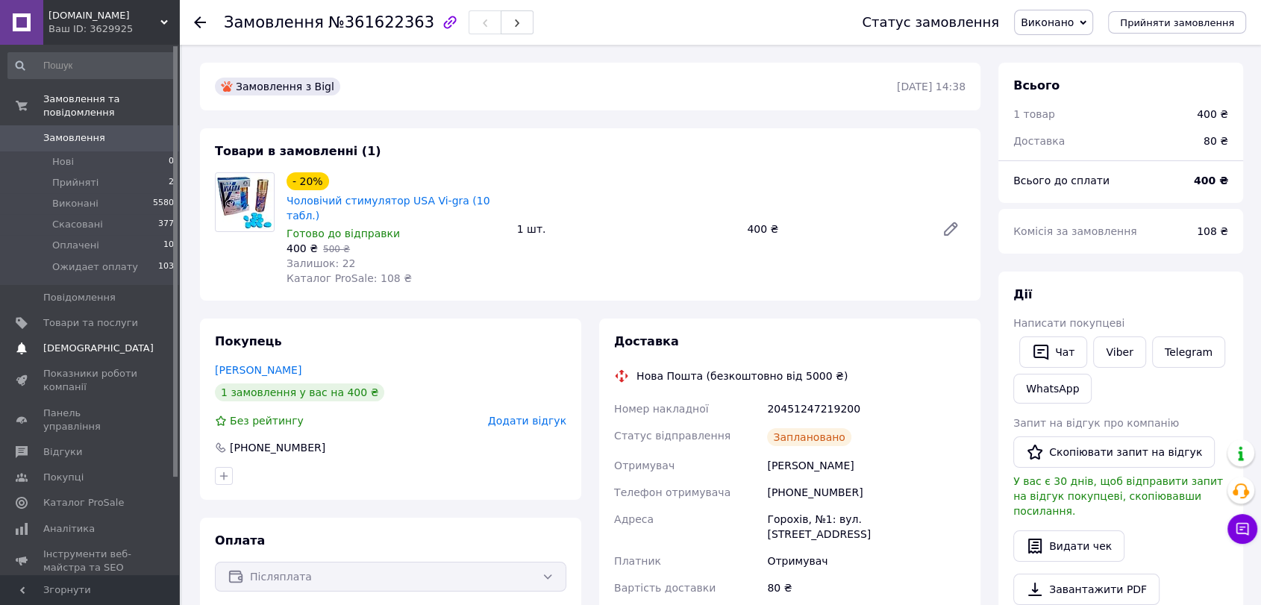
click at [100, 342] on span "[DEMOGRAPHIC_DATA]" at bounding box center [90, 348] width 95 height 13
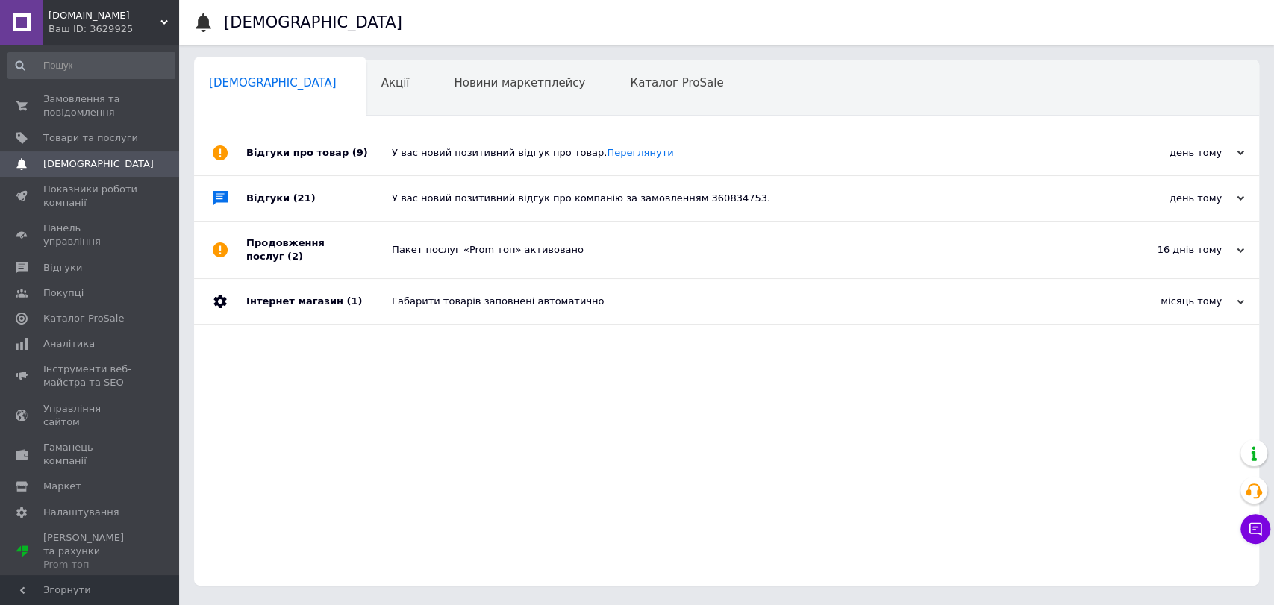
click at [100, 337] on span "Аналітика" at bounding box center [90, 343] width 95 height 13
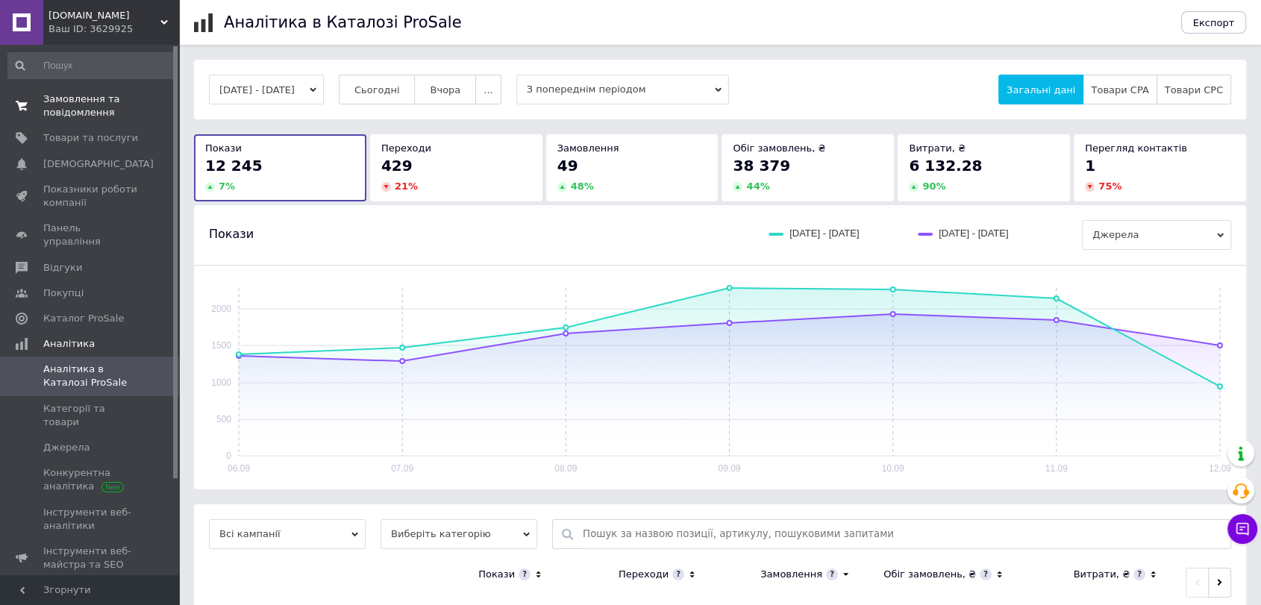
click at [131, 110] on span "Замовлення та повідомлення" at bounding box center [90, 106] width 95 height 27
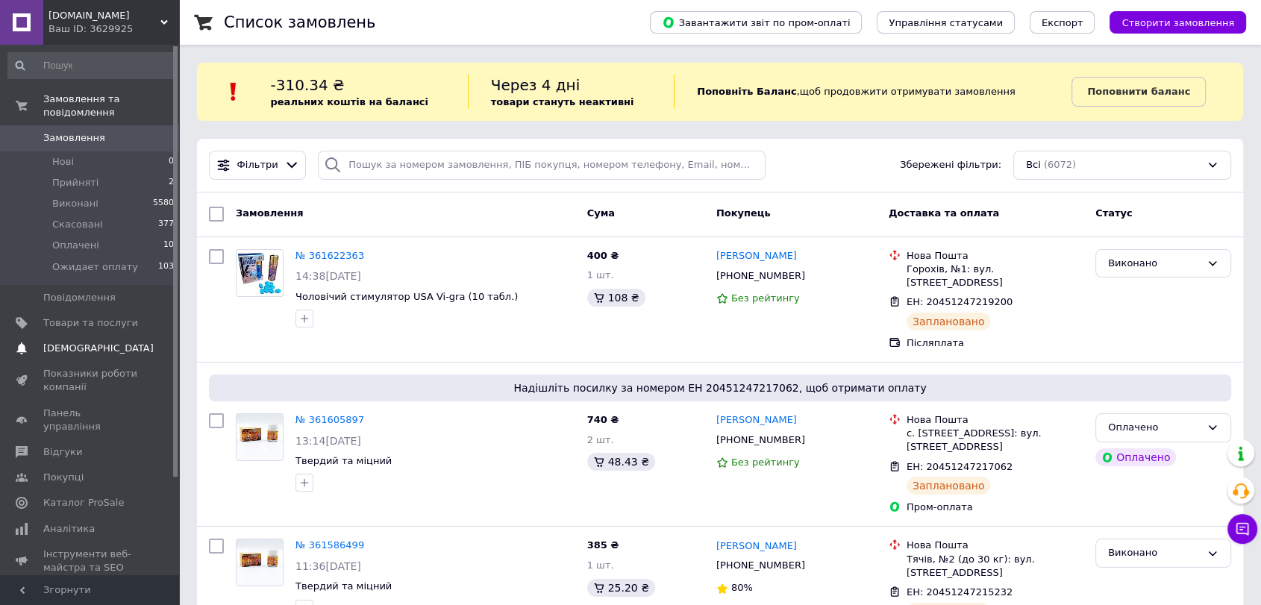
click at [91, 336] on link "Сповіщення 0 0" at bounding box center [91, 348] width 183 height 25
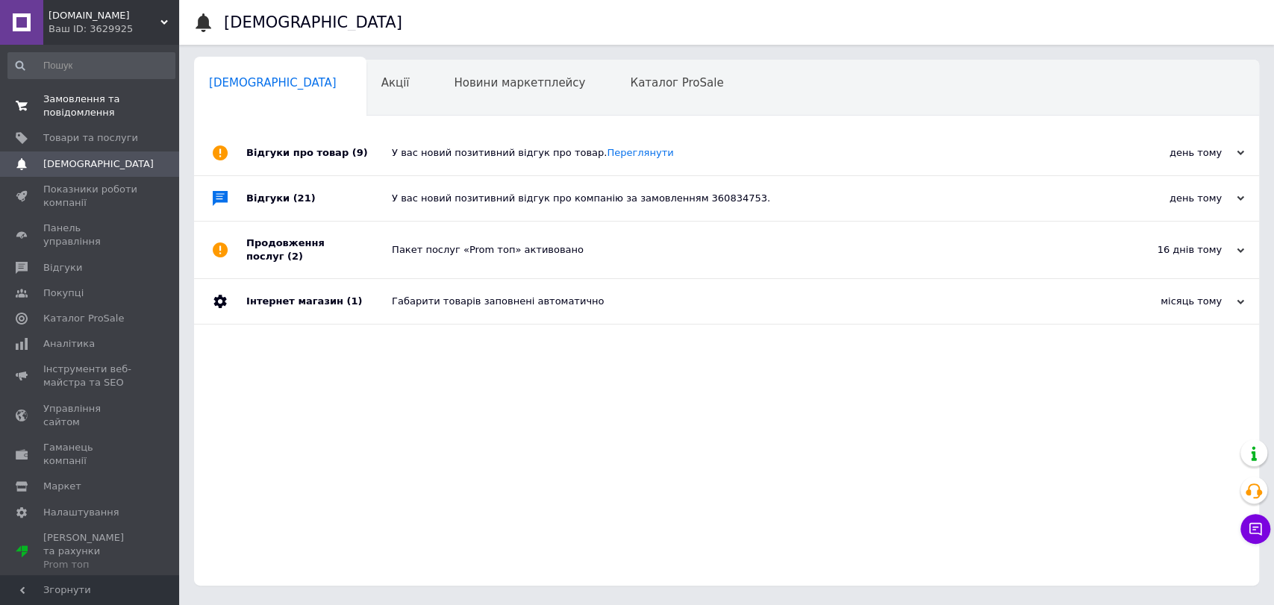
click at [98, 118] on span "Замовлення та повідомлення" at bounding box center [90, 106] width 95 height 27
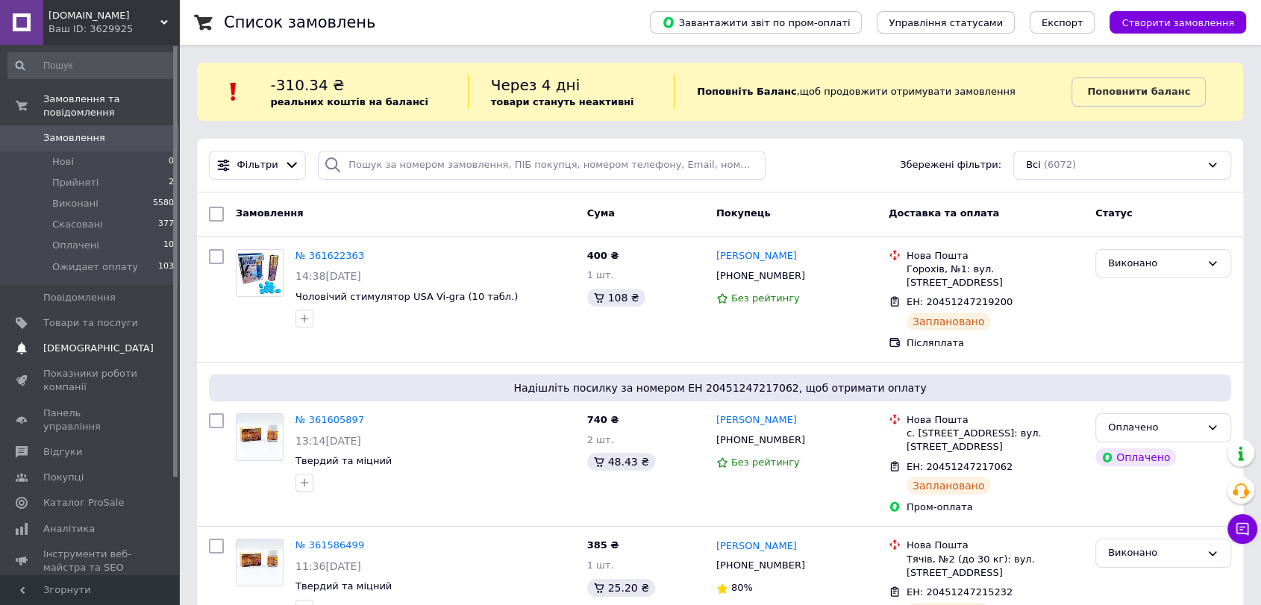
click at [46, 336] on link "Сповіщення 0 0" at bounding box center [91, 348] width 183 height 25
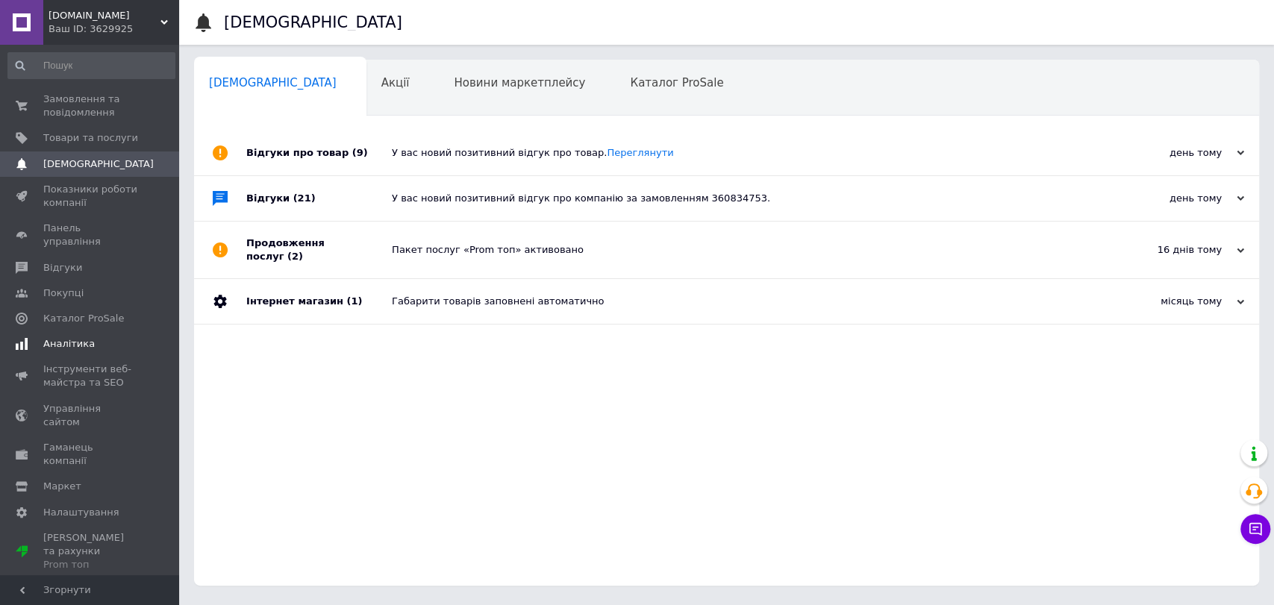
click at [54, 337] on span "Аналітика" at bounding box center [68, 343] width 51 height 13
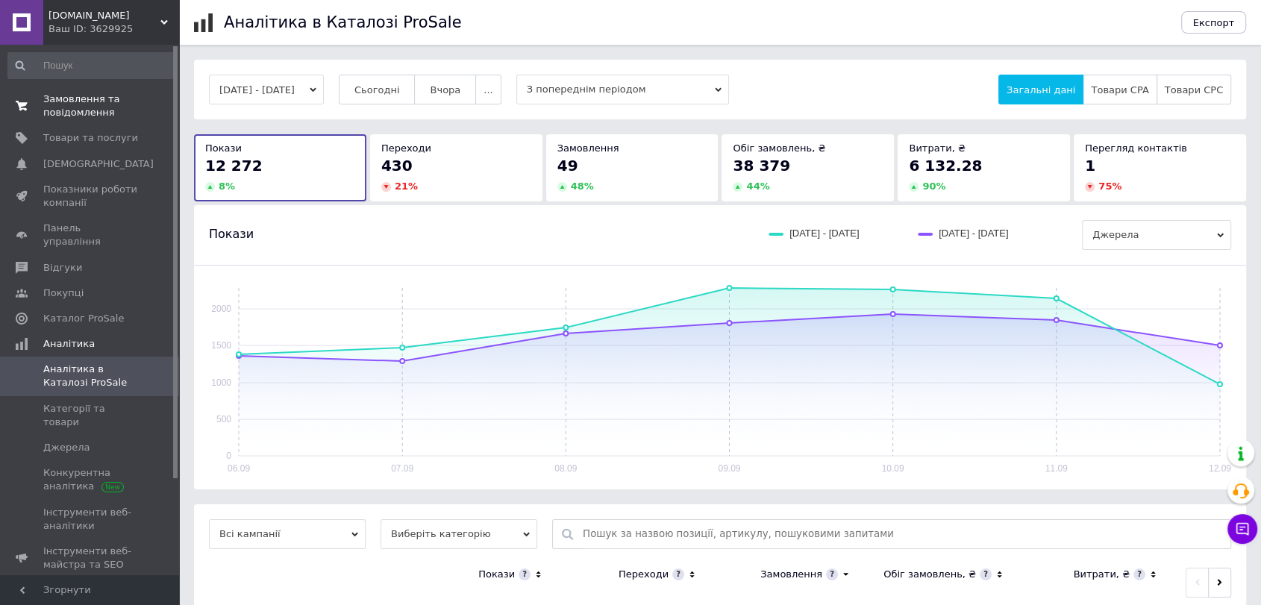
click at [126, 119] on span "Замовлення та повідомлення" at bounding box center [90, 106] width 95 height 27
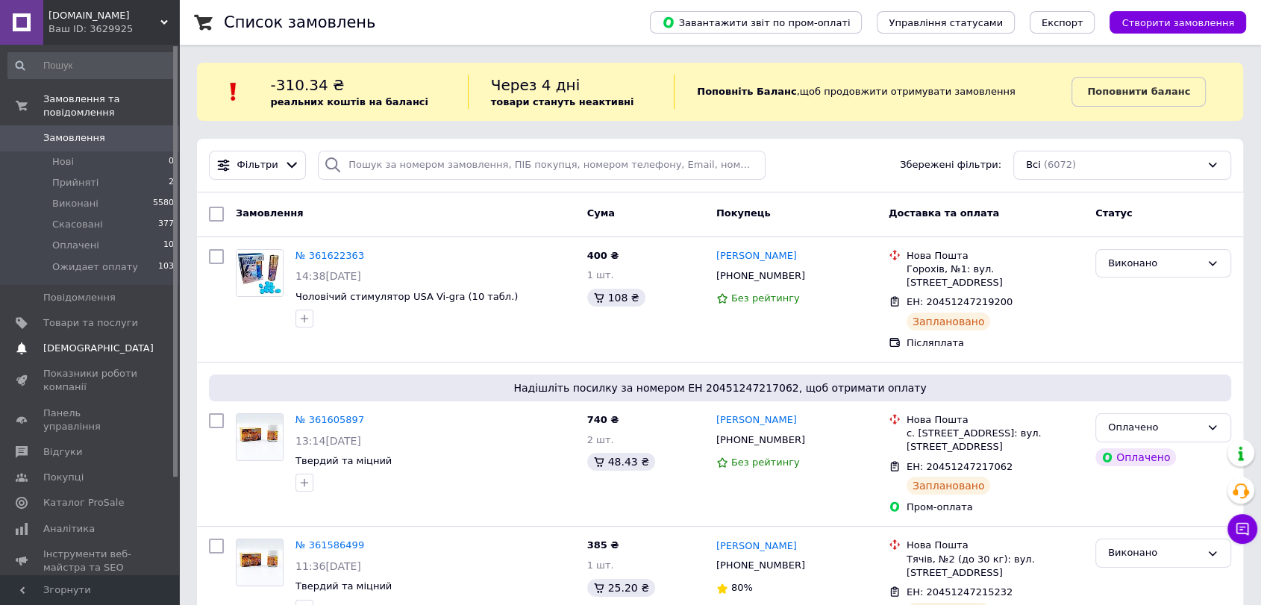
click at [78, 342] on span "[DEMOGRAPHIC_DATA]" at bounding box center [98, 348] width 110 height 13
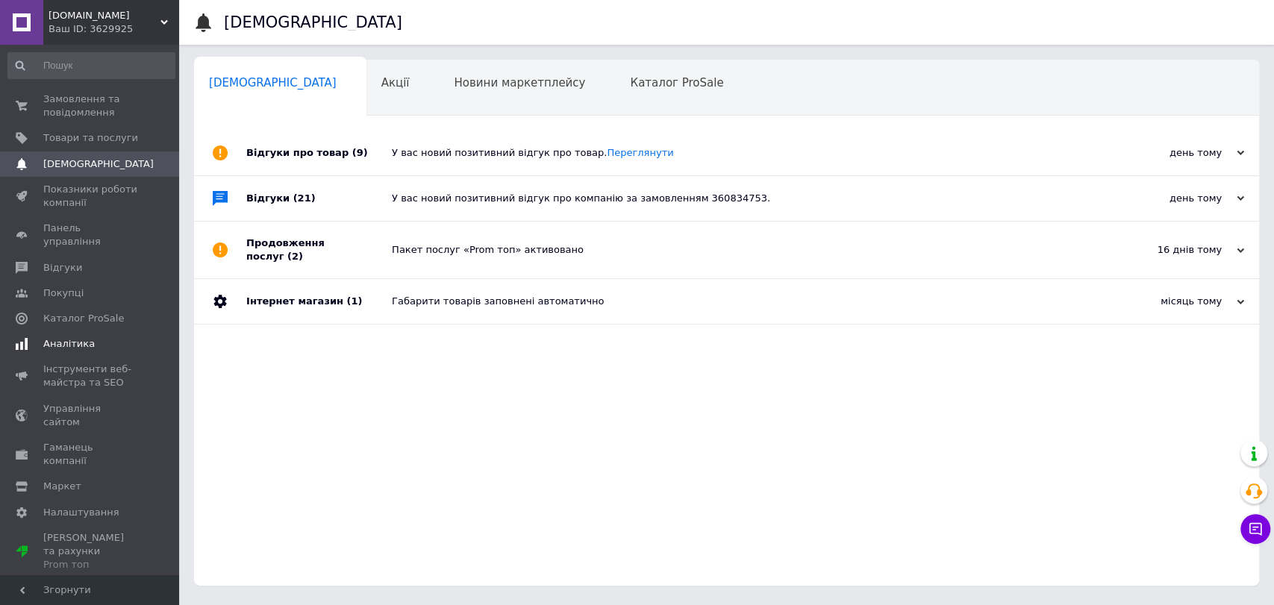
click at [78, 337] on span "Аналітика" at bounding box center [68, 343] width 51 height 13
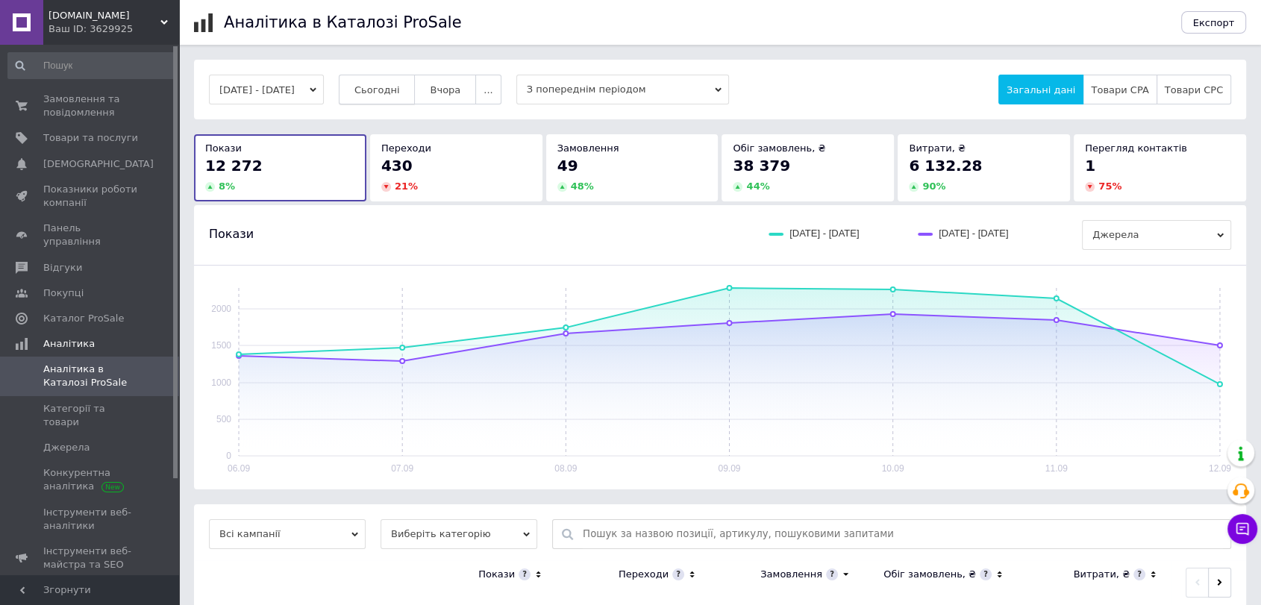
click at [398, 87] on span "Сьогодні" at bounding box center [377, 89] width 46 height 11
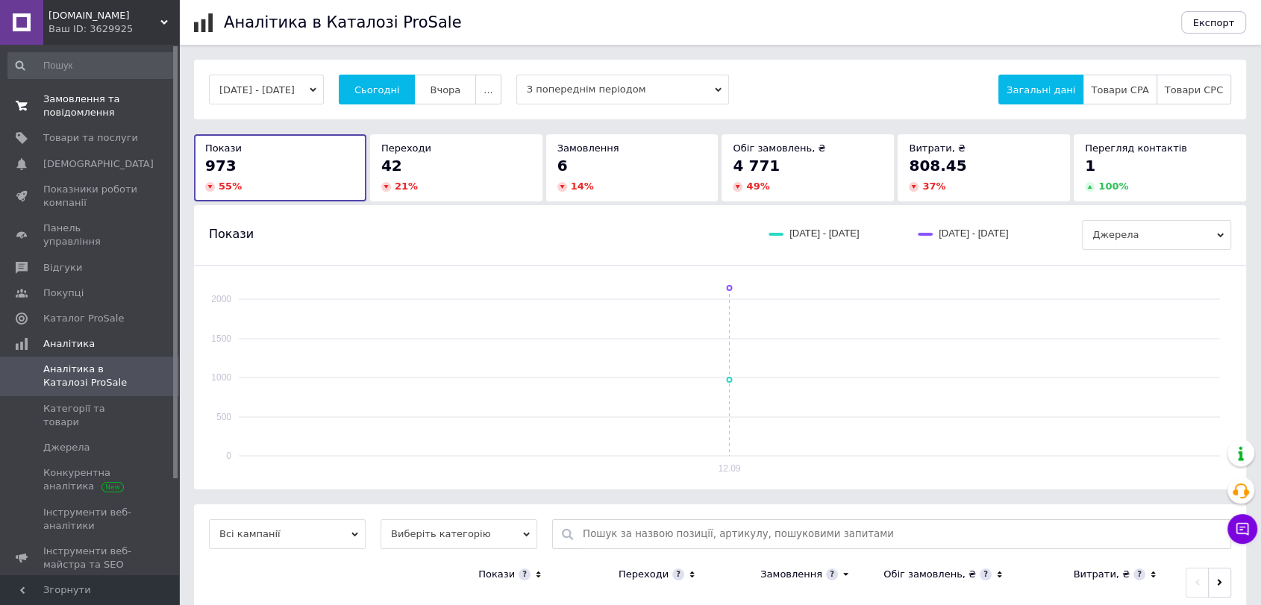
click at [72, 107] on span "Замовлення та повідомлення" at bounding box center [90, 106] width 95 height 27
